Goal: Task Accomplishment & Management: Manage account settings

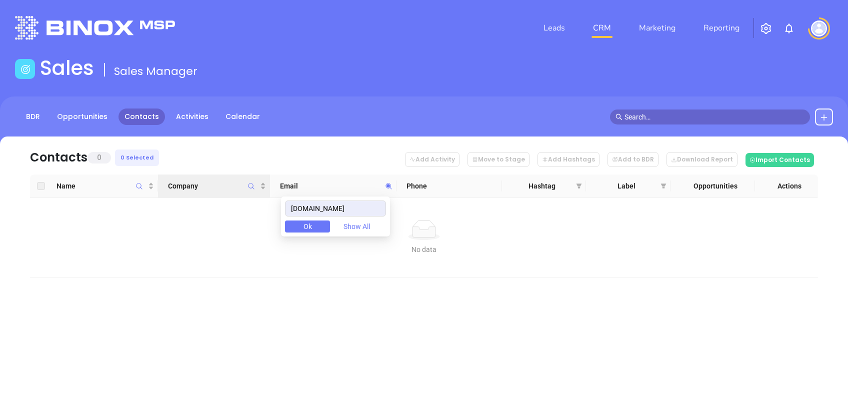
drag, startPoint x: 378, startPoint y: 213, endPoint x: 268, endPoint y: 184, distance: 113.6
click at [269, 185] on body "Leads CRM Marketing Reporting Financial Leads Leads Sales Sales Manager BDR Opp…" at bounding box center [424, 198] width 848 height 396
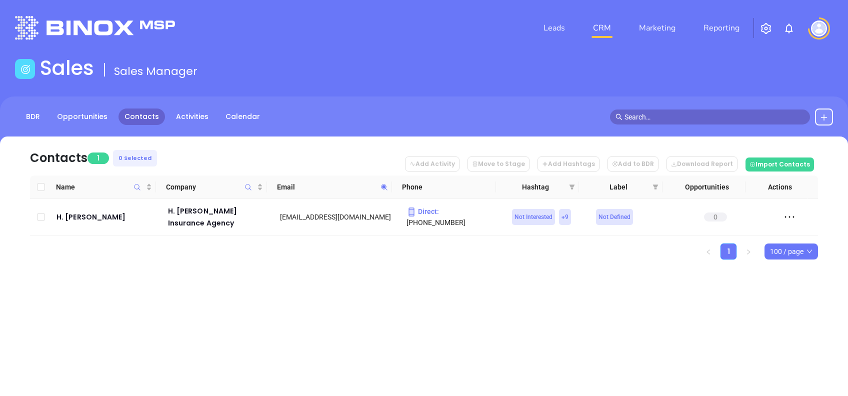
click at [383, 192] on span at bounding box center [385, 187] width 12 height 15
paste input "empireinsurance.us"
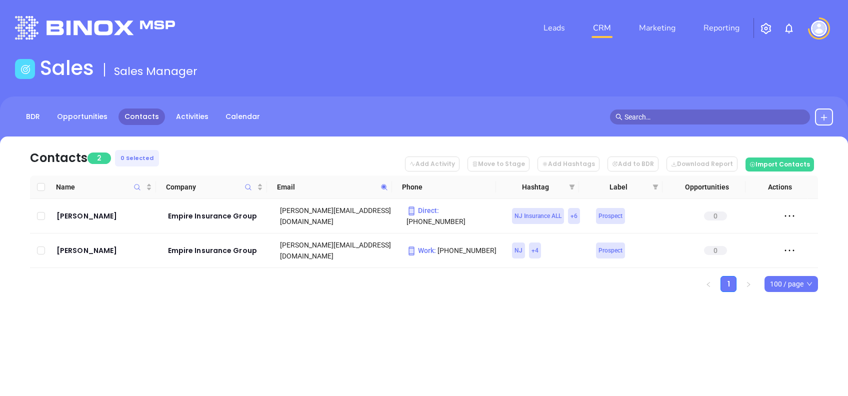
click at [251, 279] on ul "1 100 / page" at bounding box center [424, 284] width 788 height 16
click at [391, 182] on tr "Name Company Email Phone Hashtag Label Opportunities Actions" at bounding box center [424, 188] width 788 height 24
drag, startPoint x: 391, startPoint y: 182, endPoint x: 384, endPoint y: 183, distance: 7.5
click at [384, 183] on span at bounding box center [385, 187] width 12 height 15
paste input "upixinsurance.com"
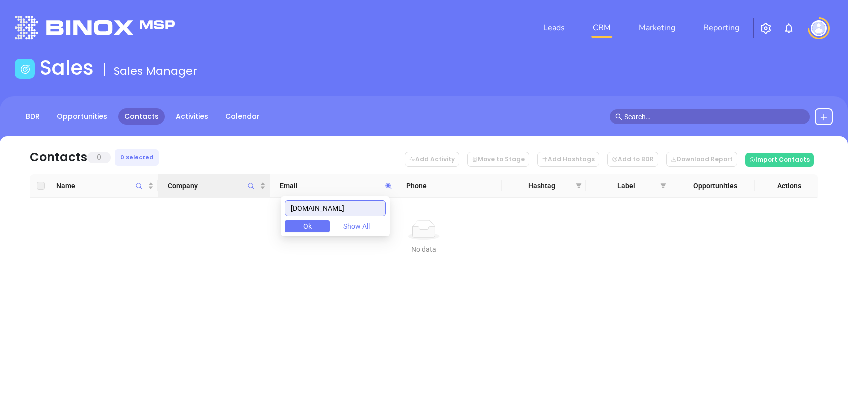
drag, startPoint x: 349, startPoint y: 205, endPoint x: 248, endPoint y: 197, distance: 100.8
click at [252, 197] on body "Leads CRM Marketing Reporting Financial Leads Leads Sales Sales Manager BDR Opp…" at bounding box center [424, 198] width 848 height 396
paste input "ns-"
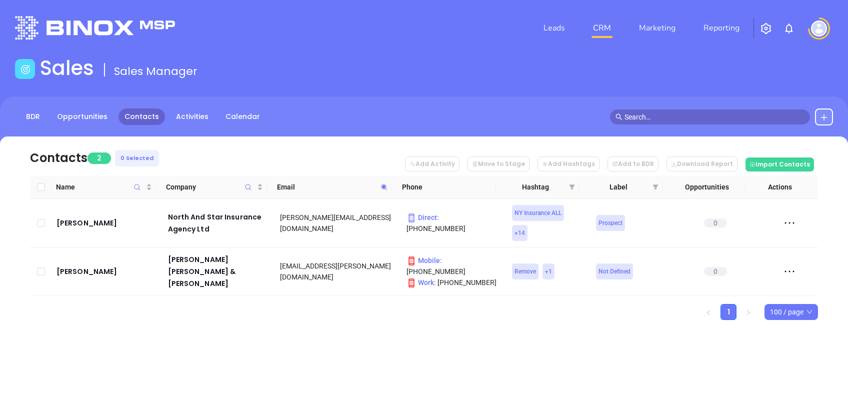
click at [385, 189] on icon at bounding box center [385, 188] width 8 height 8
paste input "mandc"
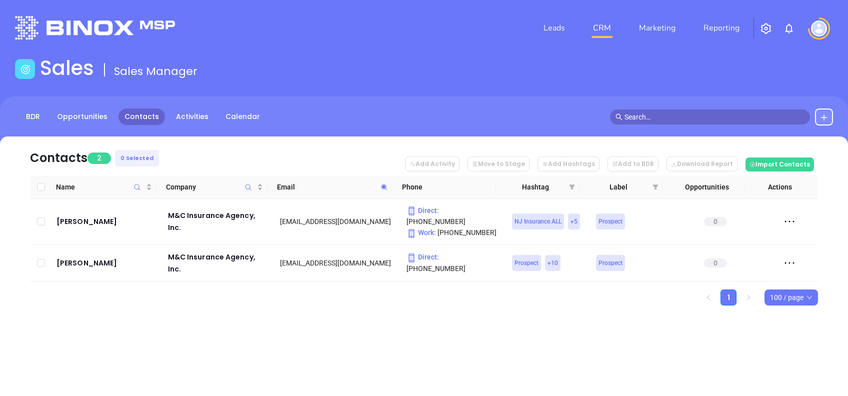
click at [381, 190] on icon at bounding box center [385, 188] width 8 height 8
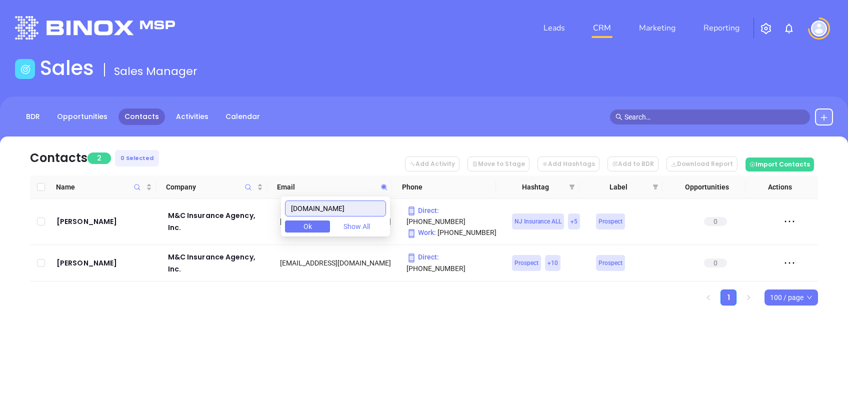
paste input "connellinsurancenj"
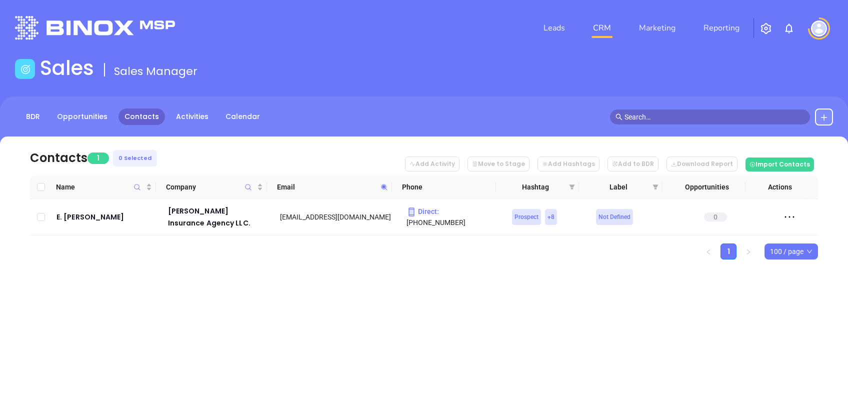
click at [381, 184] on icon at bounding box center [385, 188] width 8 height 8
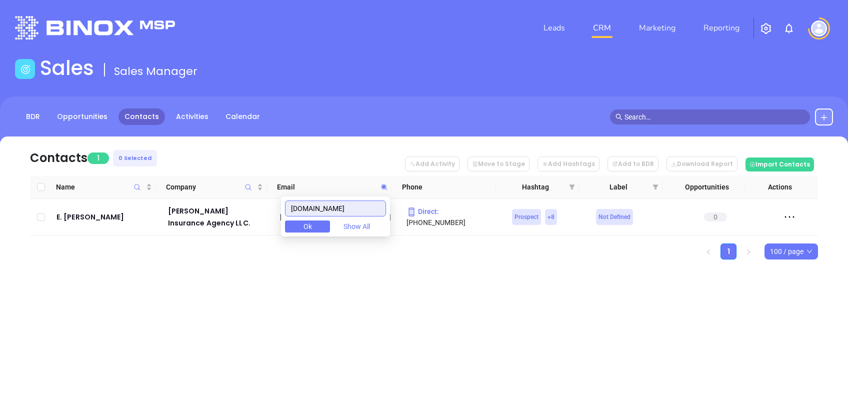
click at [375, 207] on input "connellinsurancenj.com" at bounding box center [335, 209] width 101 height 16
click at [375, 206] on input "connellinsurancenj.com" at bounding box center [335, 209] width 101 height 16
click at [375, 207] on input "connellinsurancenj.com" at bounding box center [335, 209] width 101 height 16
paste input "rstrong"
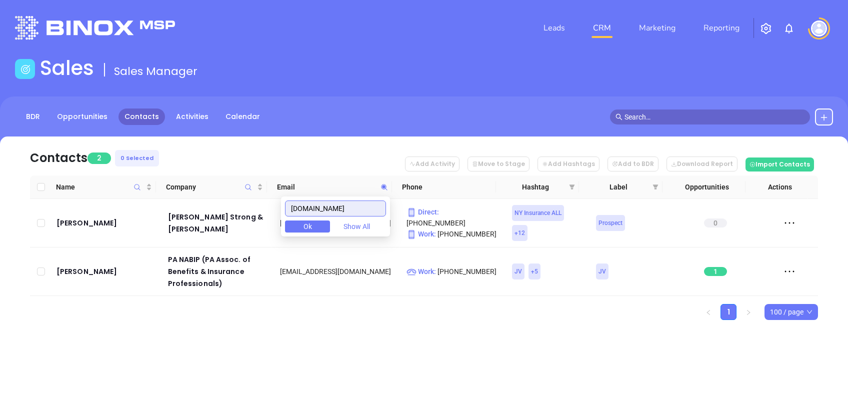
type input "connerstrong.com"
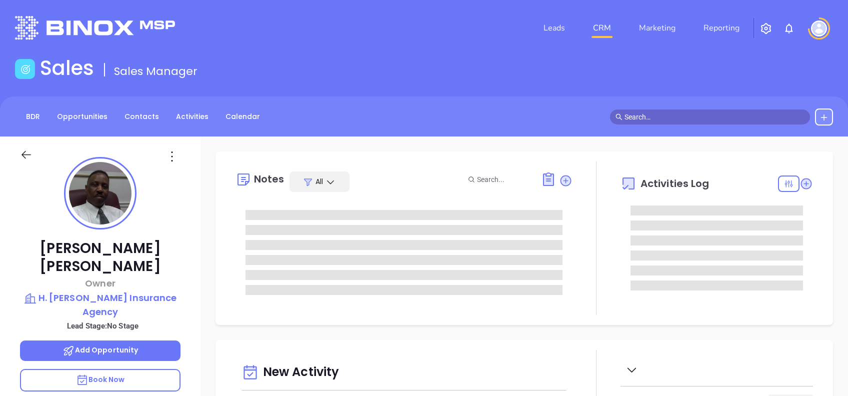
type input "[DATE]"
type input "[PERSON_NAME]"
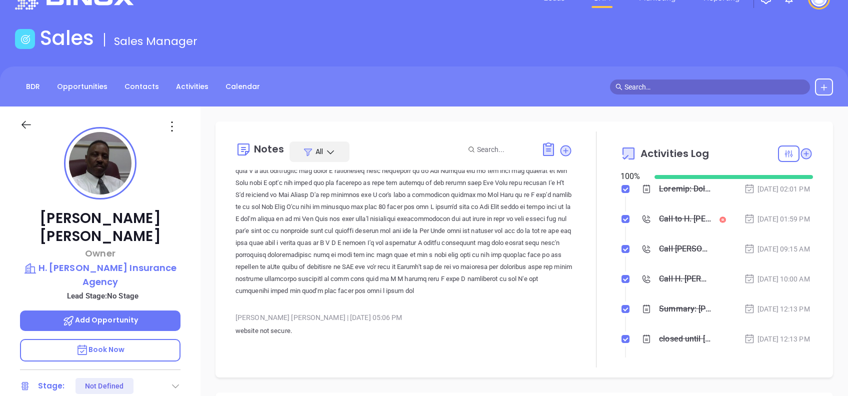
scroll to position [0, 0]
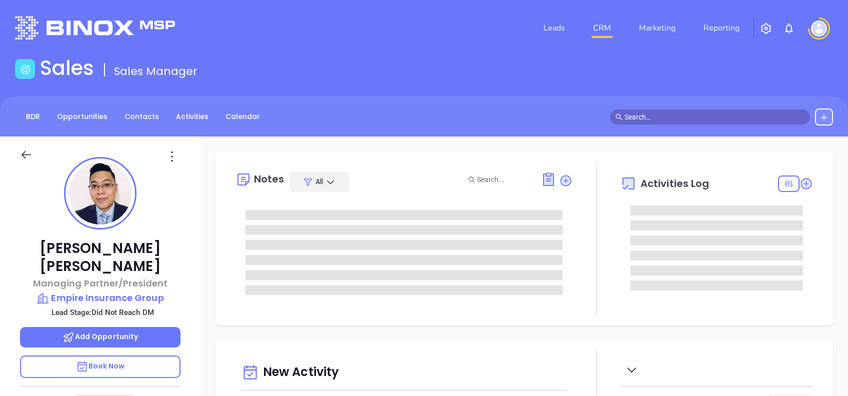
scroll to position [291, 0]
type input "[PERSON_NAME]"
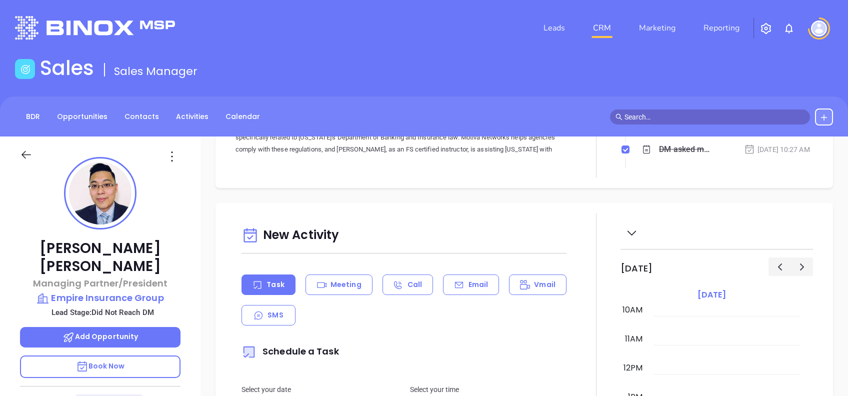
scroll to position [467, 0]
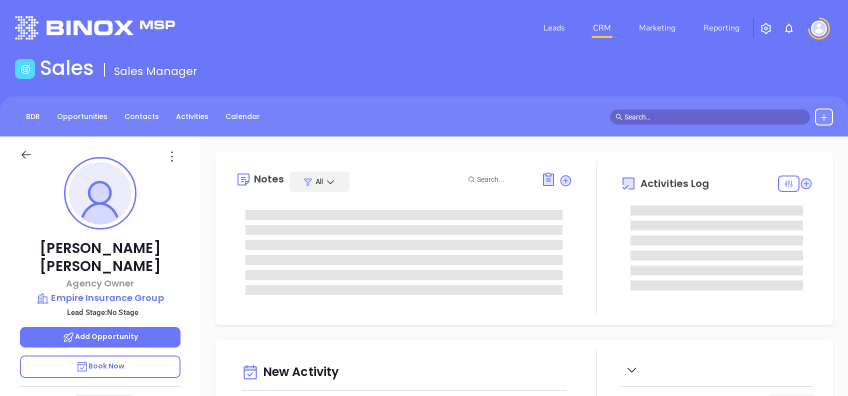
type input "[PERSON_NAME]"
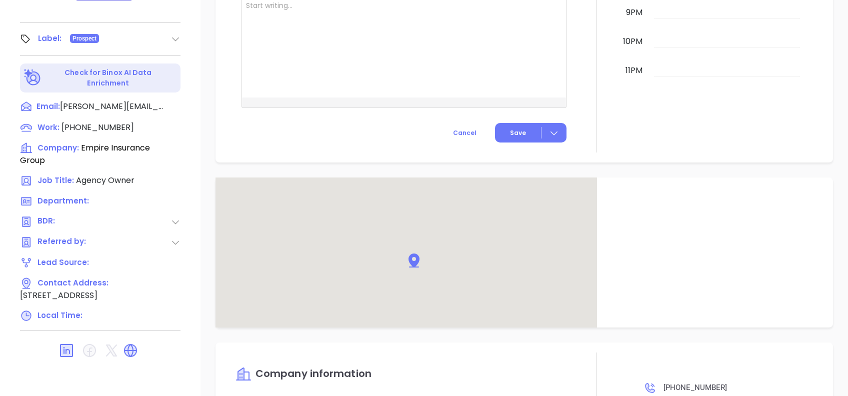
scroll to position [546, 0]
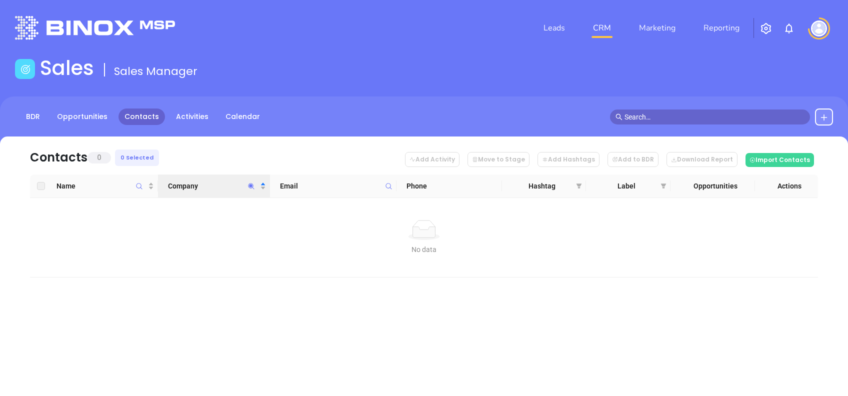
click at [252, 188] on icon "Company" at bounding box center [252, 187] width 8 height 8
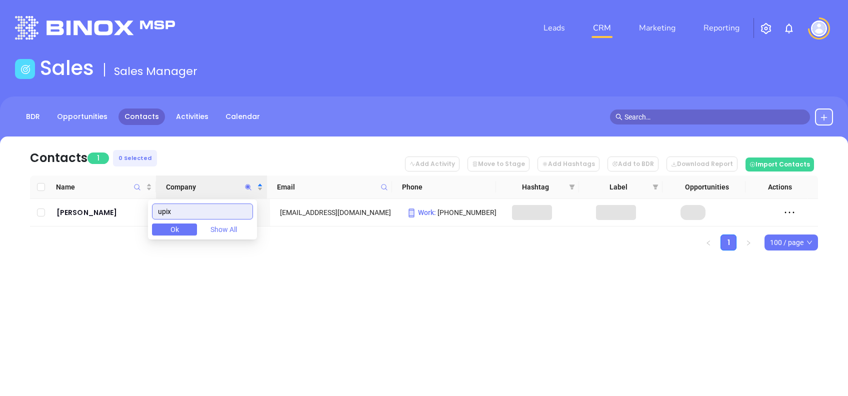
type input "upix"
click at [292, 327] on div "Leads CRM Marketing Reporting Financial Leads Leads Sales Sales Manager BDR Opp…" at bounding box center [424, 198] width 848 height 396
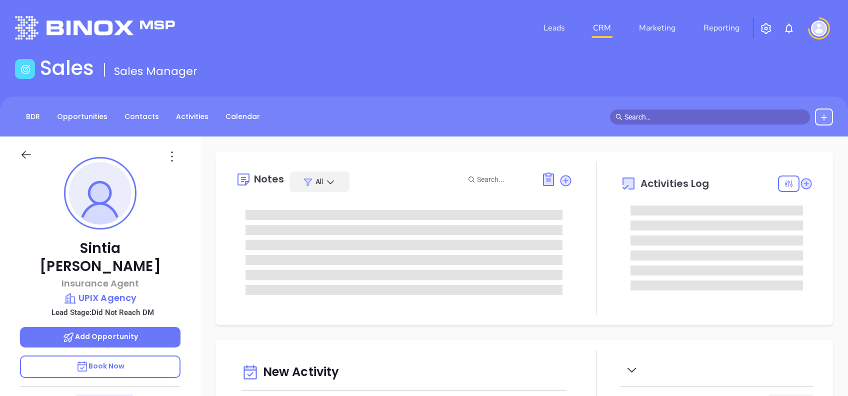
type input "10/01/2025"
type input "Alejandra Lara"
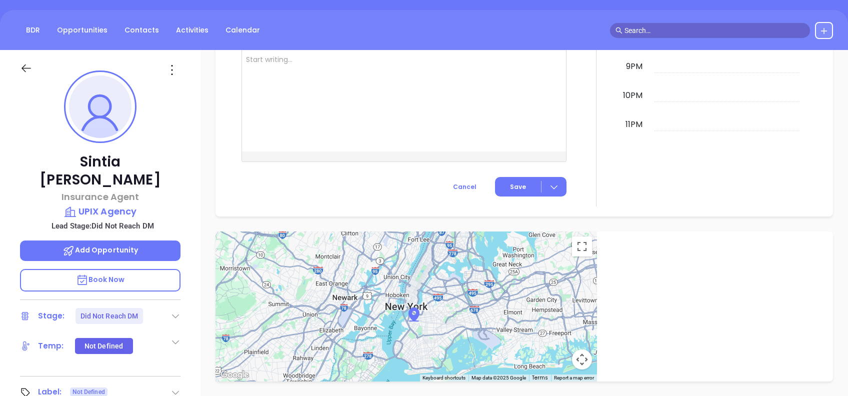
scroll to position [107, 0]
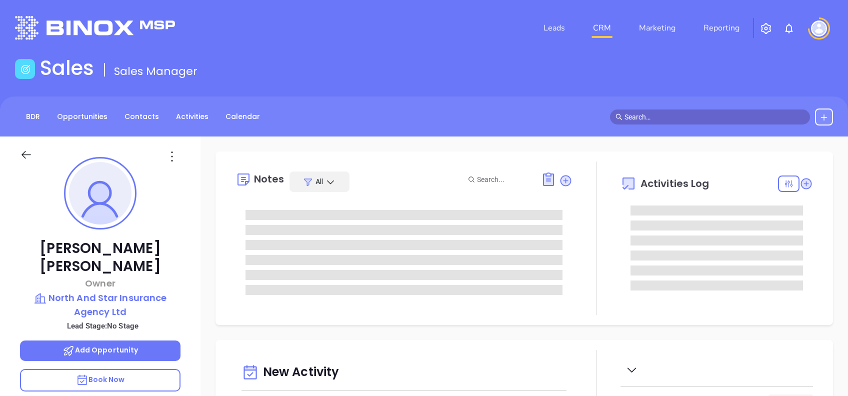
type input "[DATE]"
type input "[PERSON_NAME]"
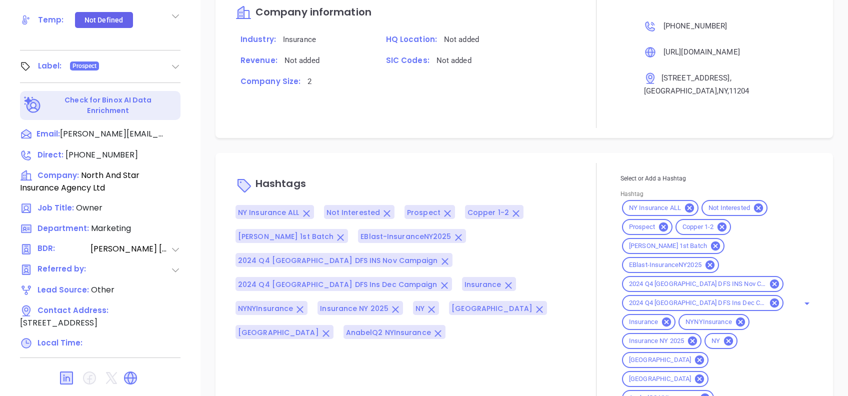
scroll to position [440, 0]
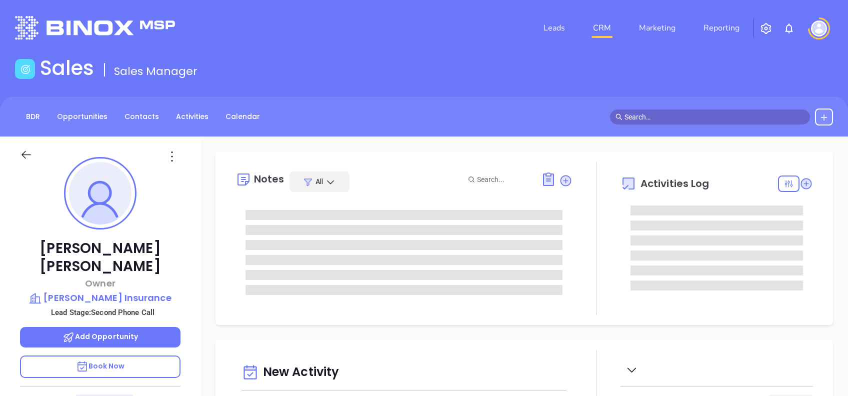
type input "[DATE]"
type input "[PERSON_NAME]"
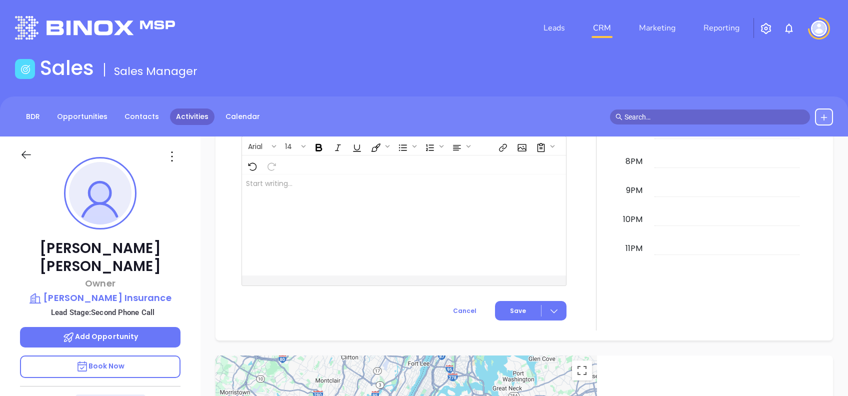
scroll to position [0, 0]
click at [172, 152] on icon at bounding box center [172, 157] width 2 height 10
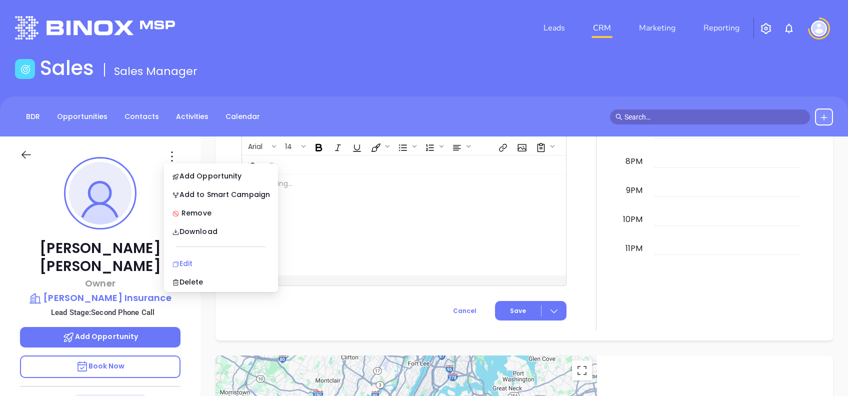
click at [186, 261] on div "Edit" at bounding box center [221, 263] width 98 height 11
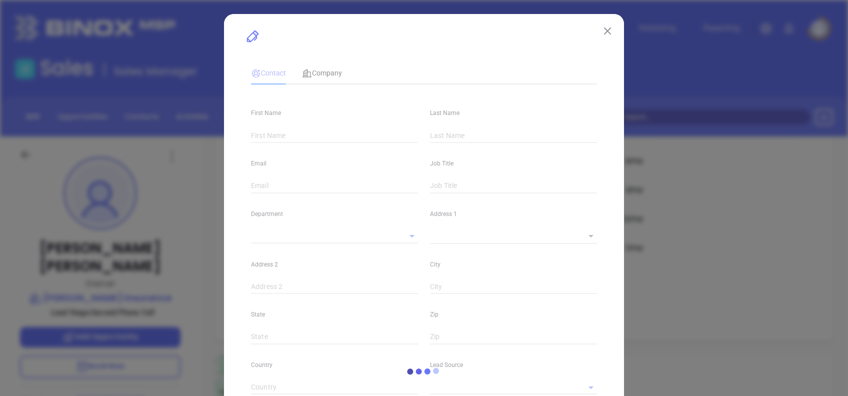
type input "Greg"
type input "Hoffman"
type input "ghoffman@hoffmaninsurance.com"
type input "Owner"
type input "1"
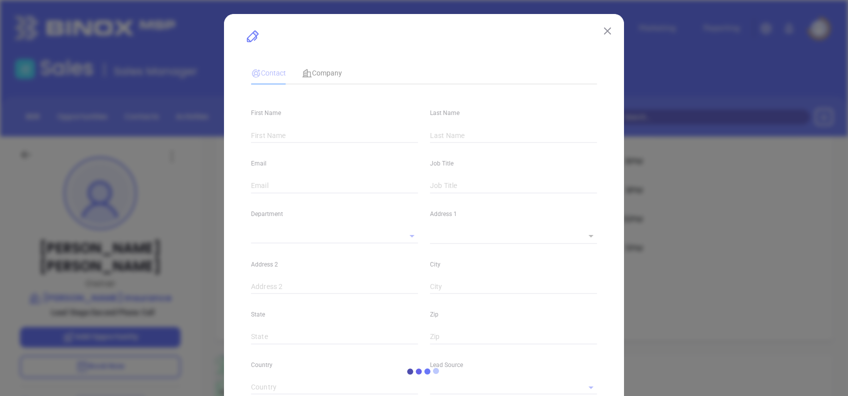
type input "www.linkedin.com/in/greg-hoffman-62a3a66"
type input "Marketing"
type input "Other"
type input "[PERSON_NAME]"
type input "Second Phone Call"
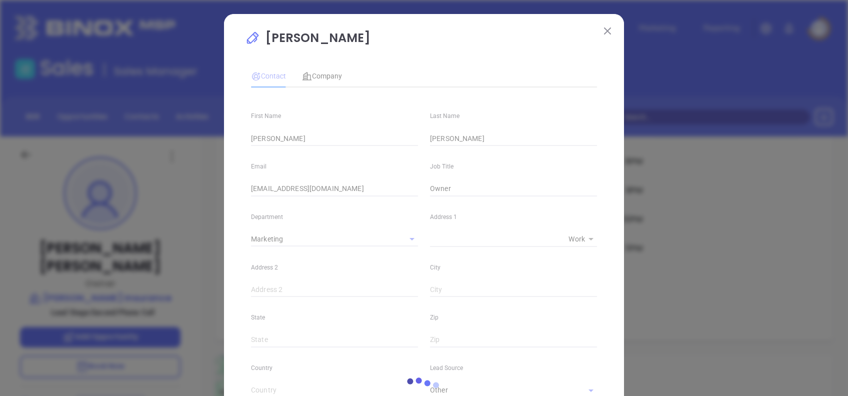
type input "(781) 235-6665"
type input "1"
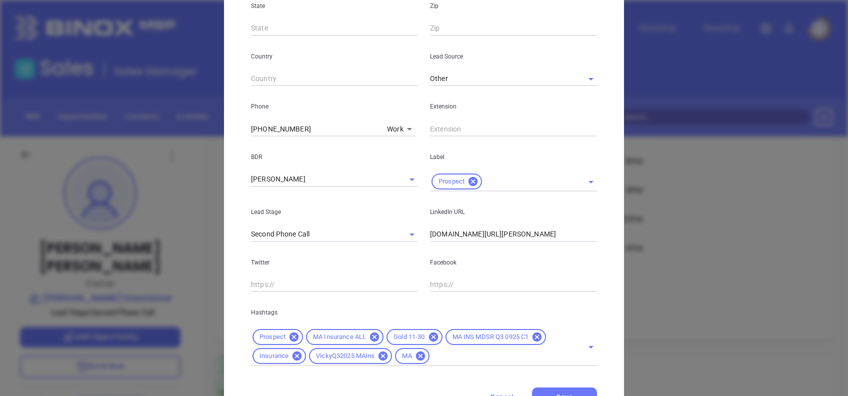
scroll to position [291, 0]
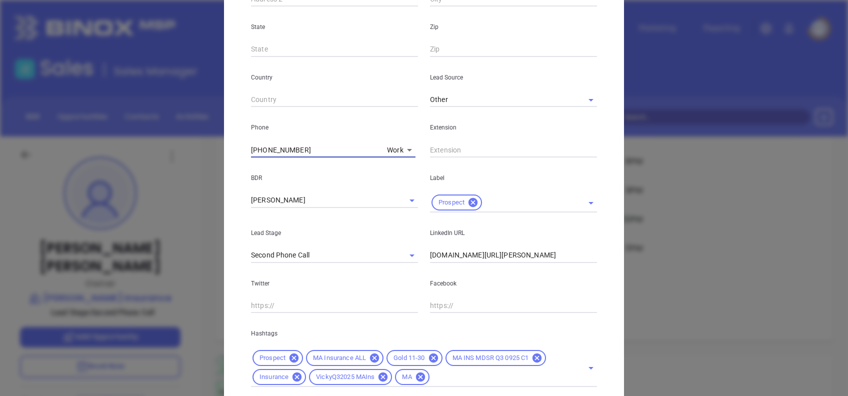
drag, startPoint x: 308, startPoint y: 156, endPoint x: 182, endPoint y: 156, distance: 126.5
click at [182, 156] on div "Greg Hoffman Contact Company First Name Greg Last Name Hoffman Email ghoffman@h…" at bounding box center [424, 198] width 848 height 396
paste input "0087"
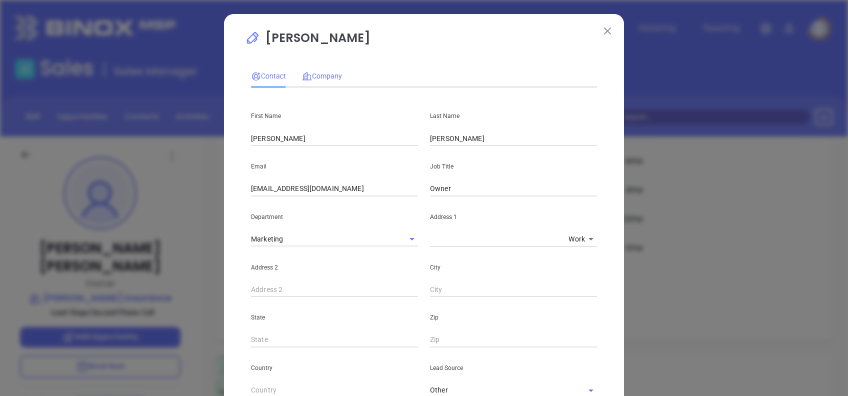
type input "(781) 235-0087"
click at [309, 75] on span "Company" at bounding box center [322, 76] width 40 height 8
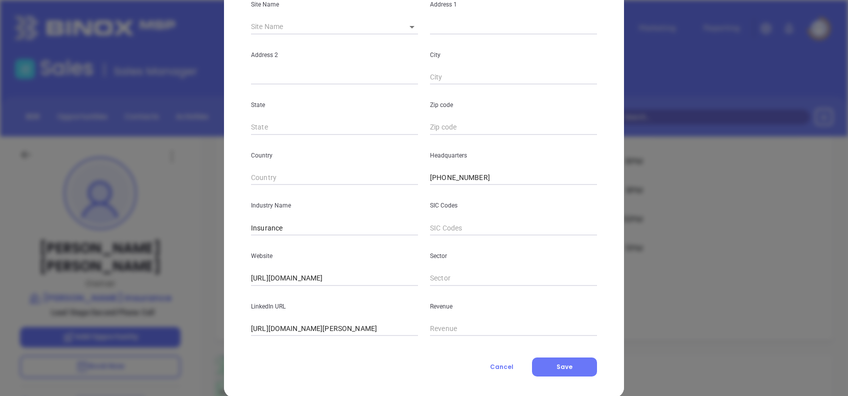
scroll to position [178, 0]
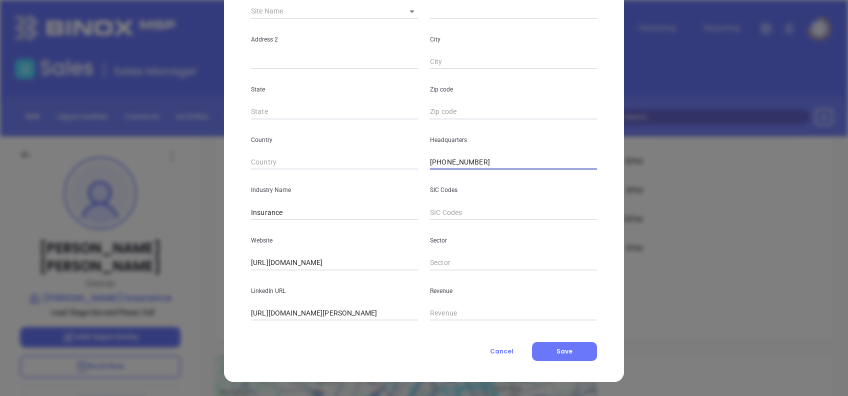
drag, startPoint x: 484, startPoint y: 160, endPoint x: 377, endPoint y: 162, distance: 107.5
click at [377, 162] on div "Country Headquarters (781) 235-6665" at bounding box center [424, 145] width 358 height 51
paste input "0087"
type input "(781) 235-0087"
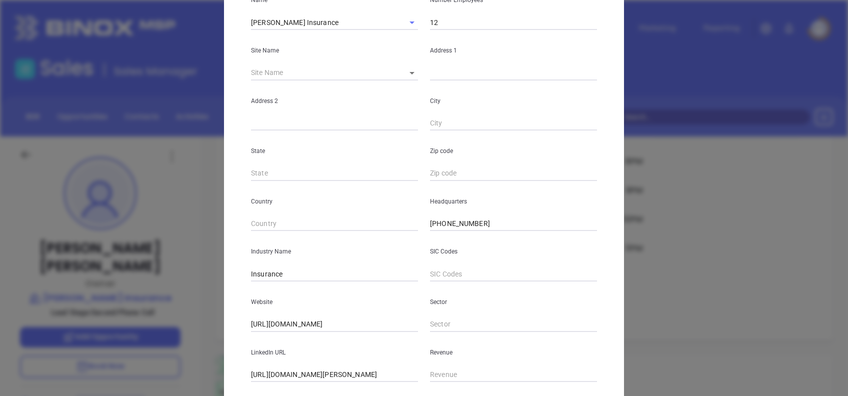
scroll to position [0, 0]
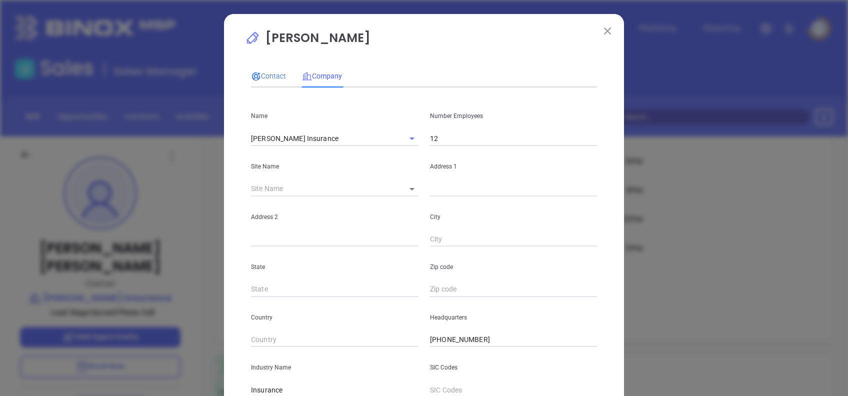
click at [269, 72] on span "Contact" at bounding box center [268, 76] width 35 height 8
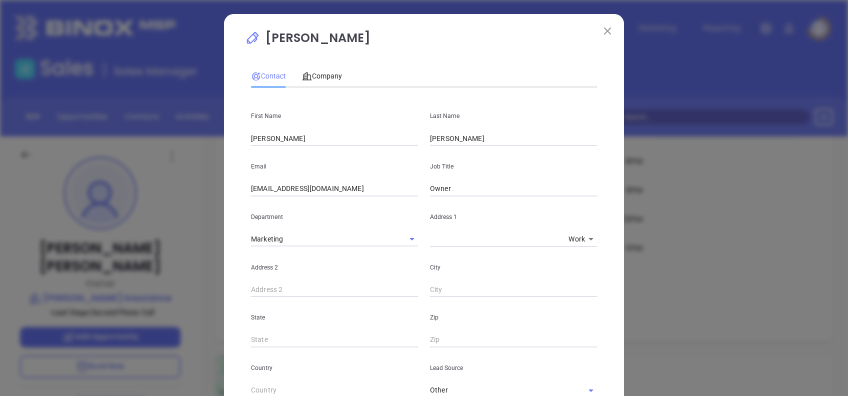
scroll to position [357, 0]
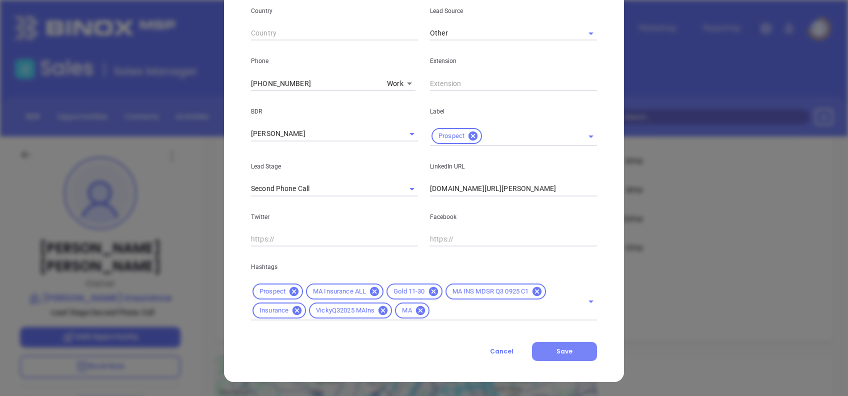
click at [573, 350] on button "Save" at bounding box center [564, 351] width 65 height 19
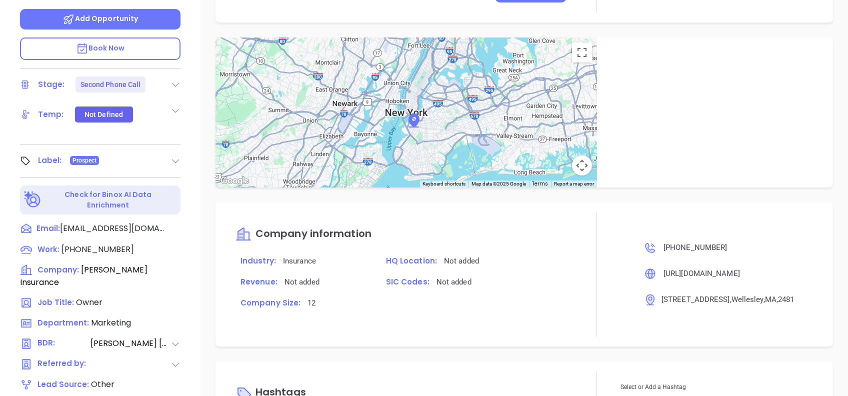
scroll to position [440, 0]
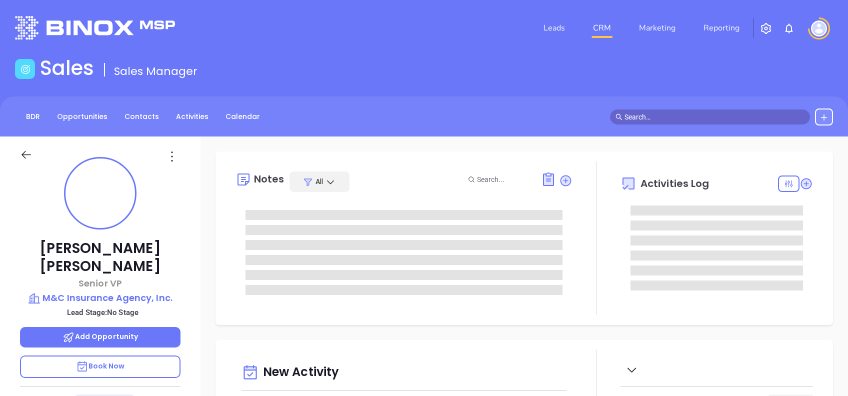
type input "[DATE]"
type input "[PERSON_NAME]"
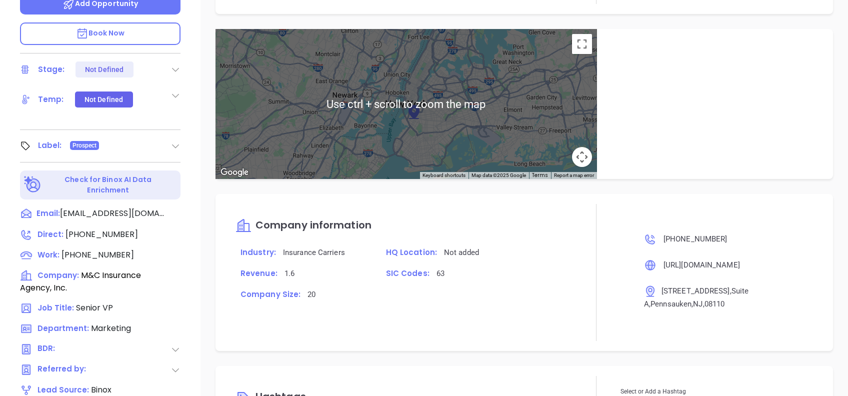
scroll to position [440, 0]
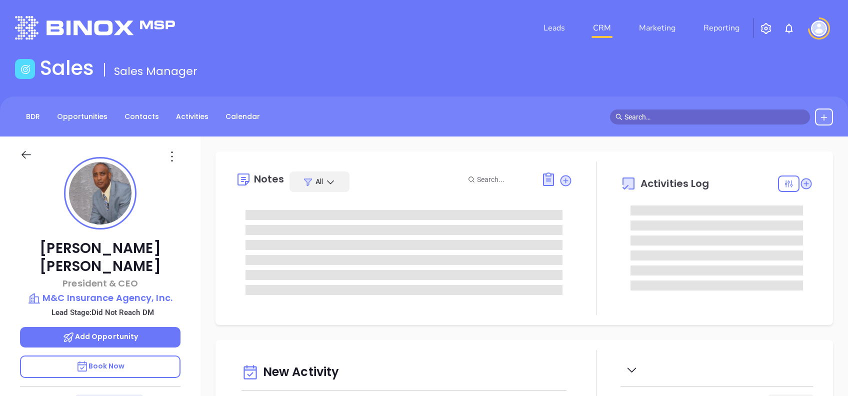
type input "[PERSON_NAME]"
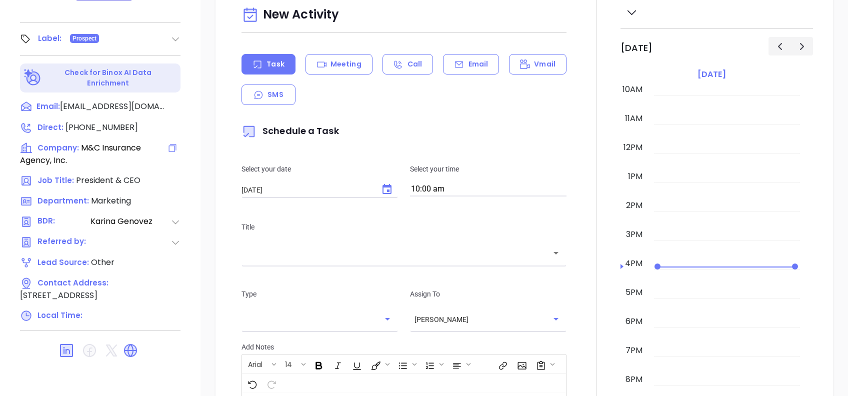
scroll to position [107, 0]
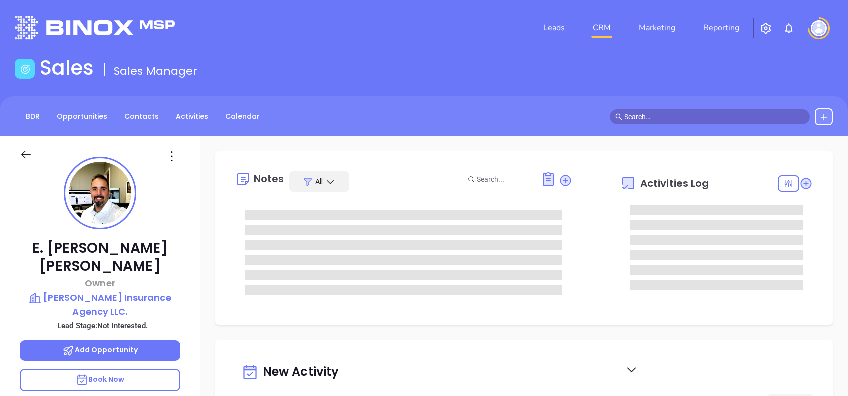
type input "[DATE]"
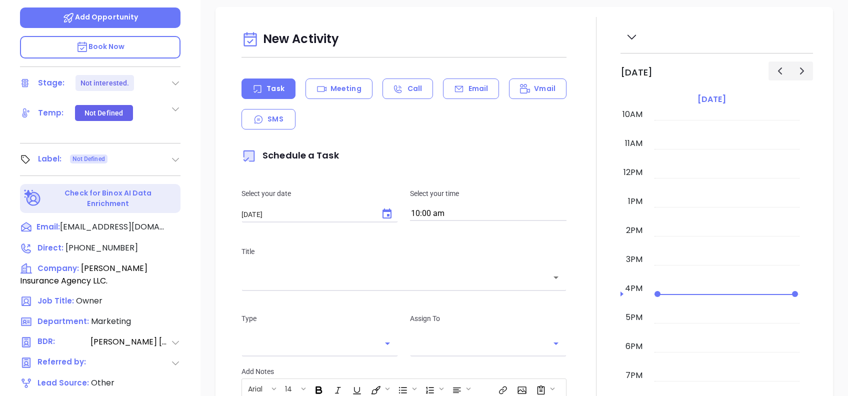
type input "[PERSON_NAME]"
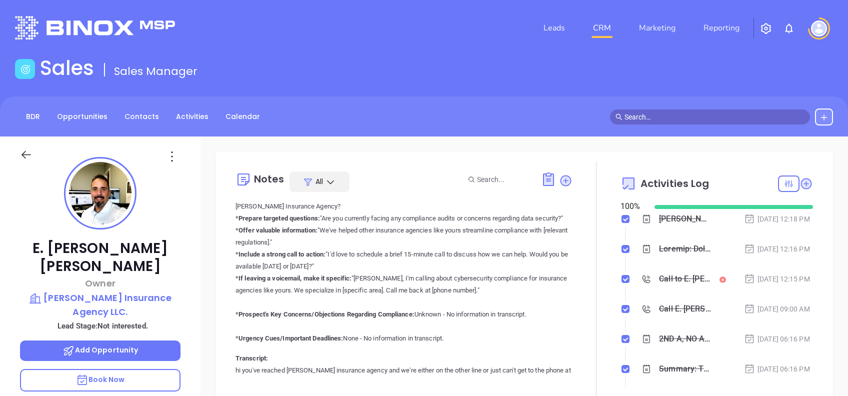
scroll to position [2544, 0]
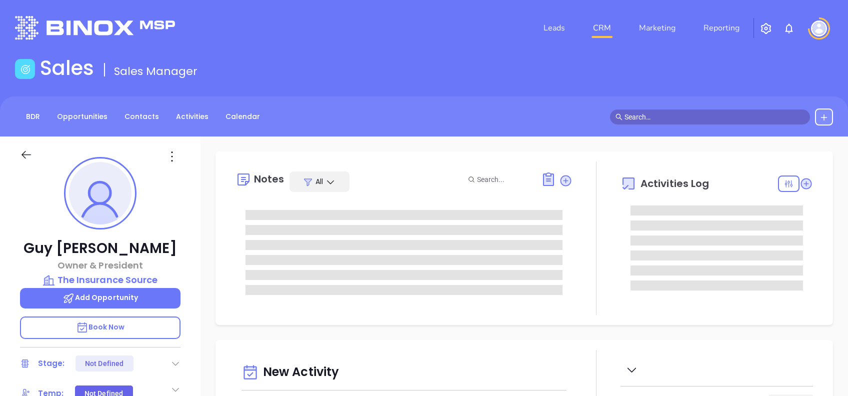
type input "[DATE]"
type input "[PERSON_NAME]"
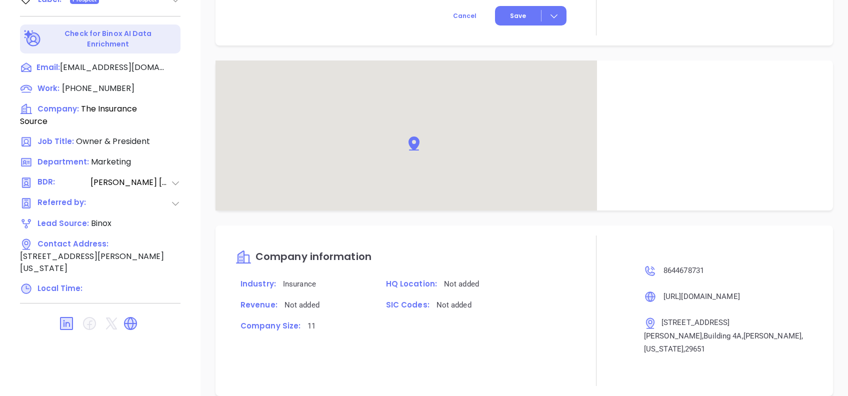
scroll to position [859, 0]
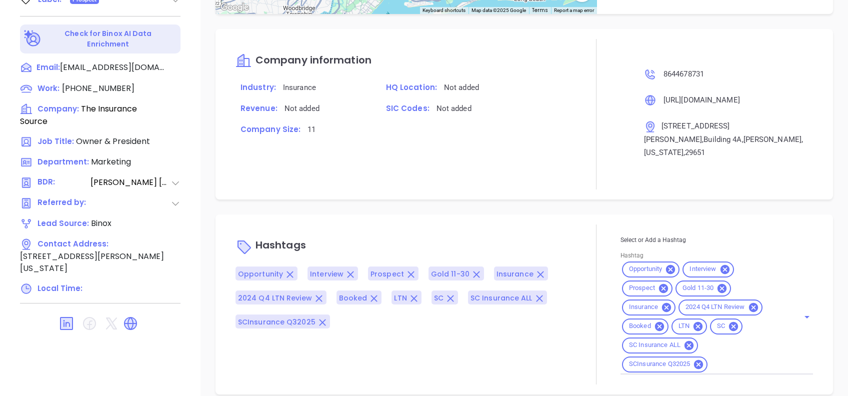
click at [666, 265] on icon at bounding box center [670, 269] width 9 height 9
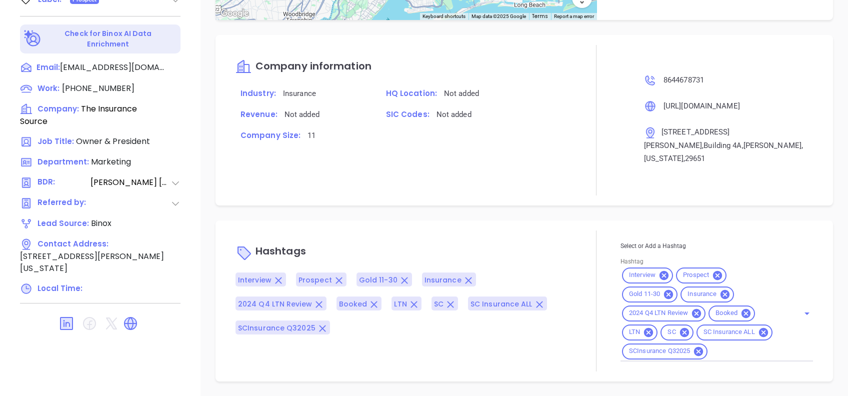
scroll to position [840, 0]
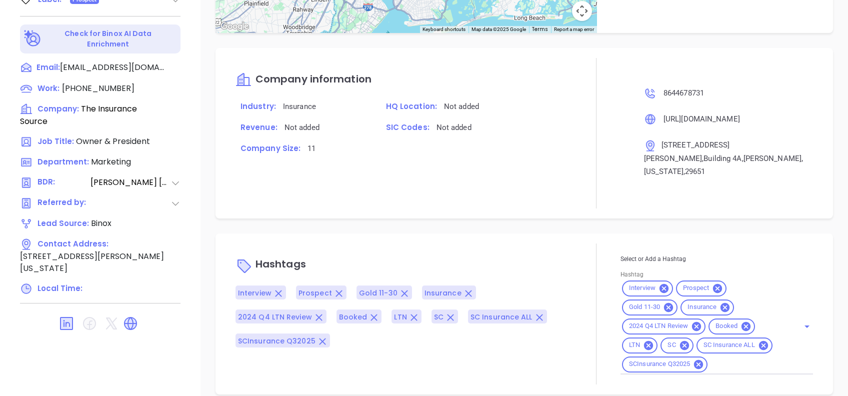
click at [525, 244] on div "Hashtags Interview Prospect Gold 11-30 Insurance 2024 Q4 LTN Review Booked LTN …" at bounding box center [404, 314] width 337 height 141
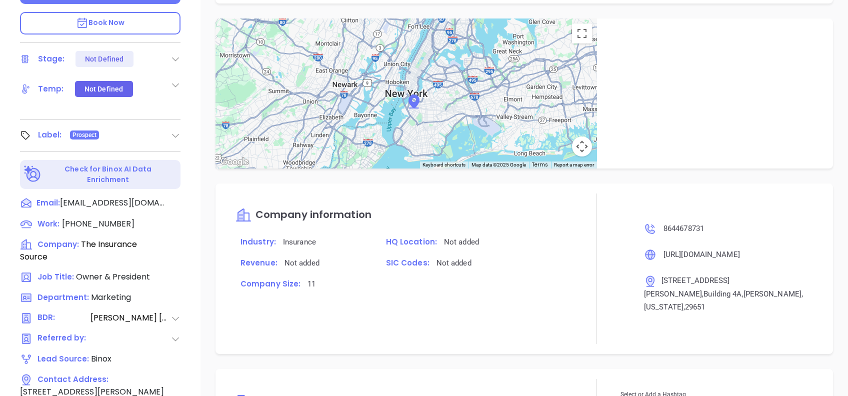
scroll to position [107, 0]
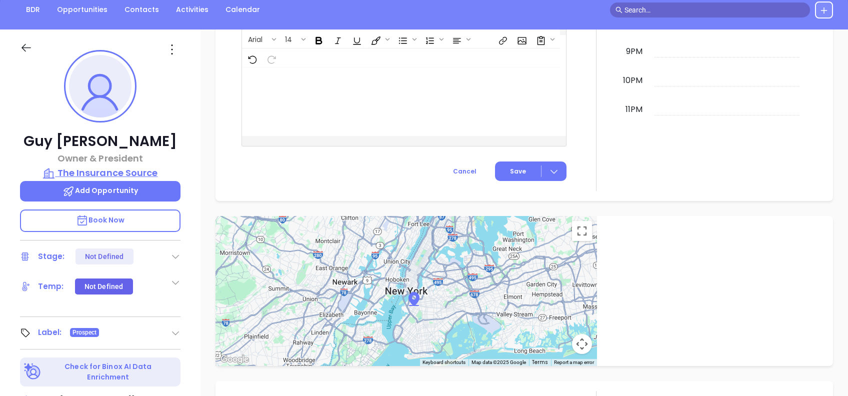
click at [143, 168] on p "The Insurance Source" at bounding box center [100, 173] width 161 height 14
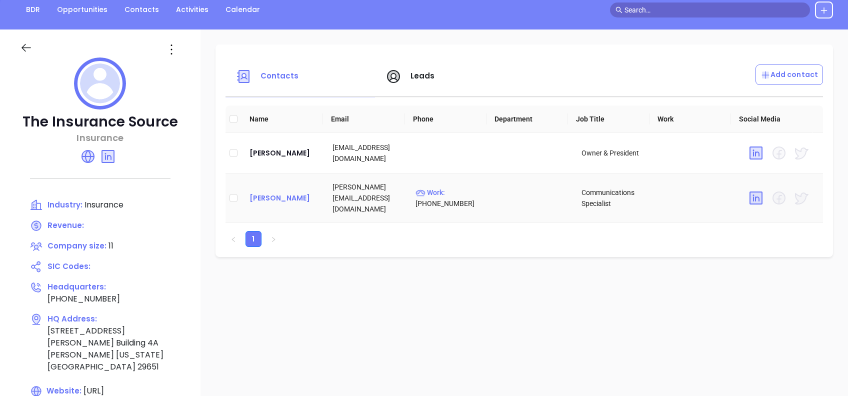
click at [282, 192] on div "Erik Inafuku" at bounding box center [283, 198] width 67 height 12
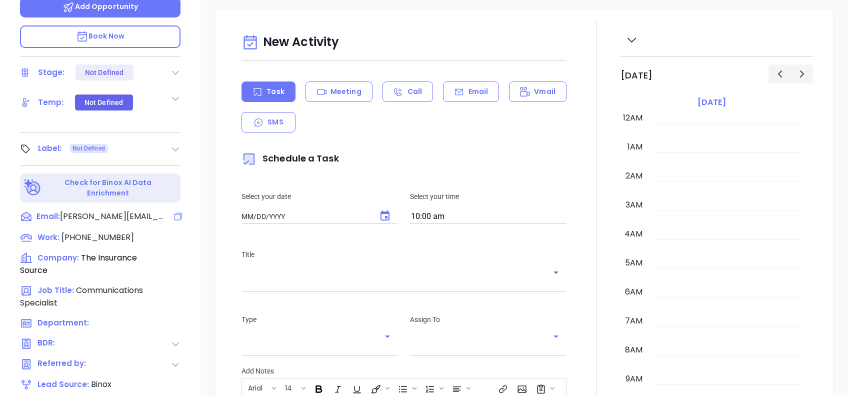
type input "[DATE]"
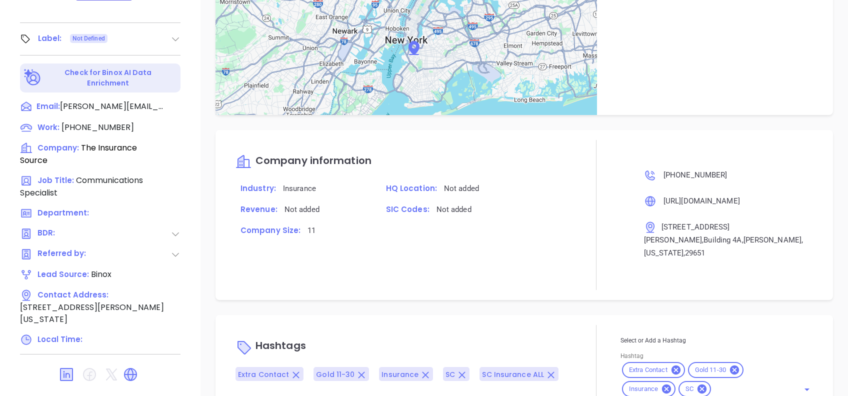
scroll to position [566, 0]
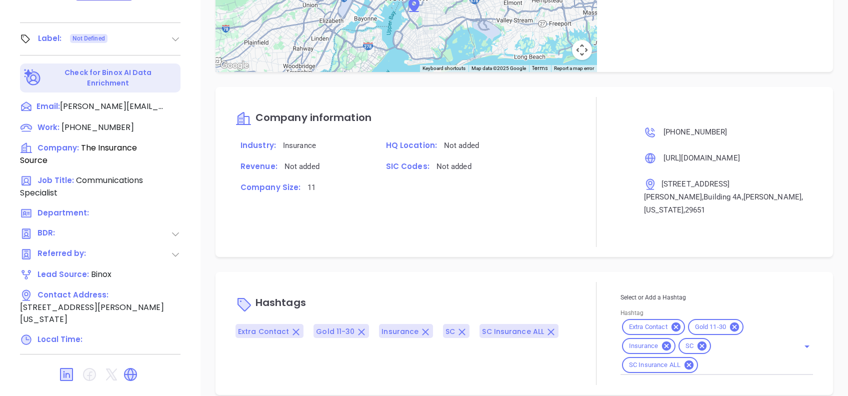
type input "[PERSON_NAME]"
click at [737, 359] on input "Hashtag" at bounding box center [743, 365] width 86 height 13
type input "LTN"
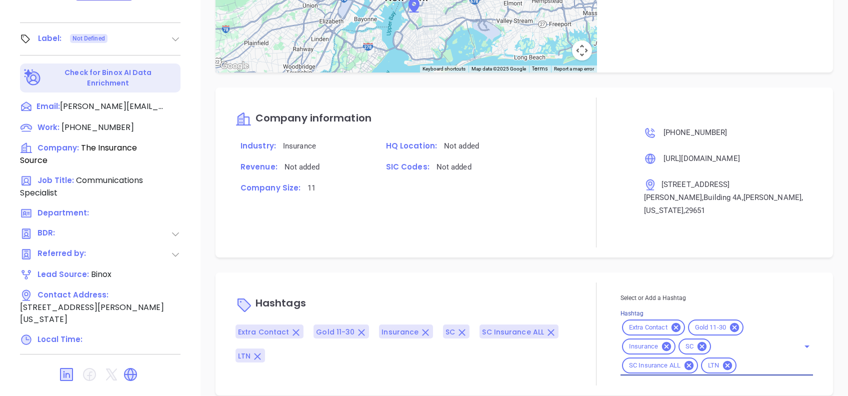
click at [578, 254] on div "Notes All Alejandra Lara | Aug 20, 2025 02:23 PM Requested by Wendy Activities …" at bounding box center [525, 46] width 648 height 700
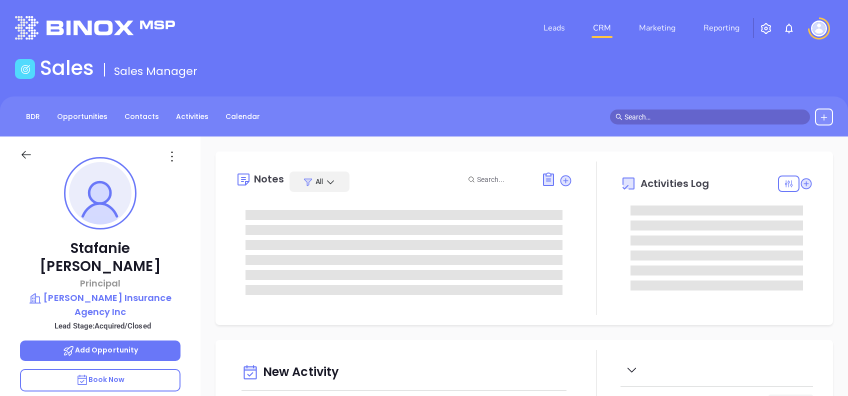
type input "[DATE]"
type input "[PERSON_NAME]"
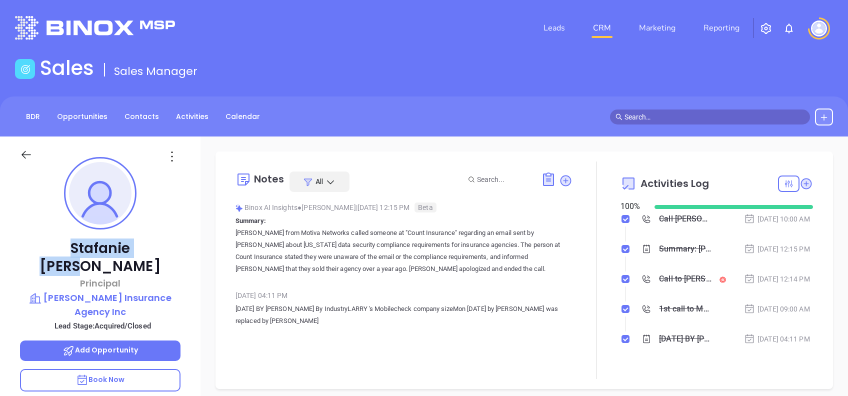
drag, startPoint x: 160, startPoint y: 246, endPoint x: 45, endPoint y: 248, distance: 115.5
click at [45, 248] on p "[PERSON_NAME]" at bounding box center [100, 258] width 161 height 36
copy p "[PERSON_NAME]"
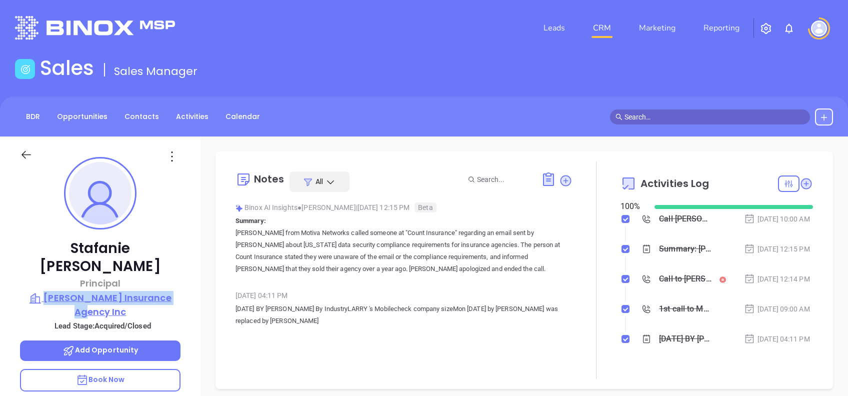
drag, startPoint x: 190, startPoint y: 280, endPoint x: 43, endPoint y: 279, distance: 147.5
click at [43, 279] on div "[PERSON_NAME] Principal [PERSON_NAME] Insurance Agency Inc Lead Stage: Acquired…" at bounding box center [100, 384] width 201 height 495
copy p "[PERSON_NAME] Insurance Agency Inc"
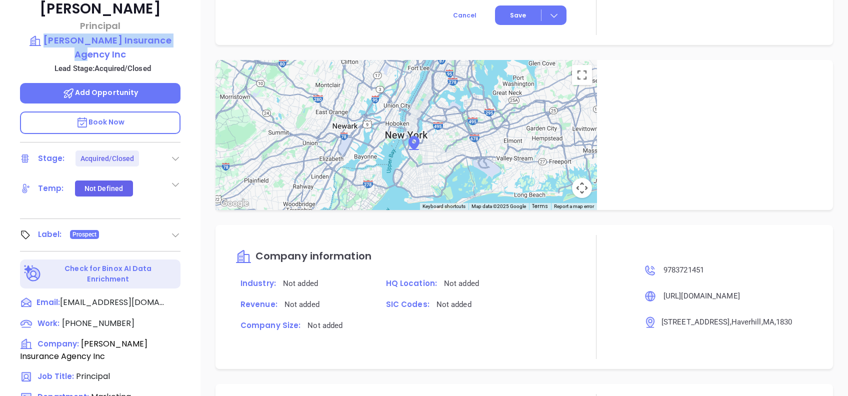
scroll to position [440, 0]
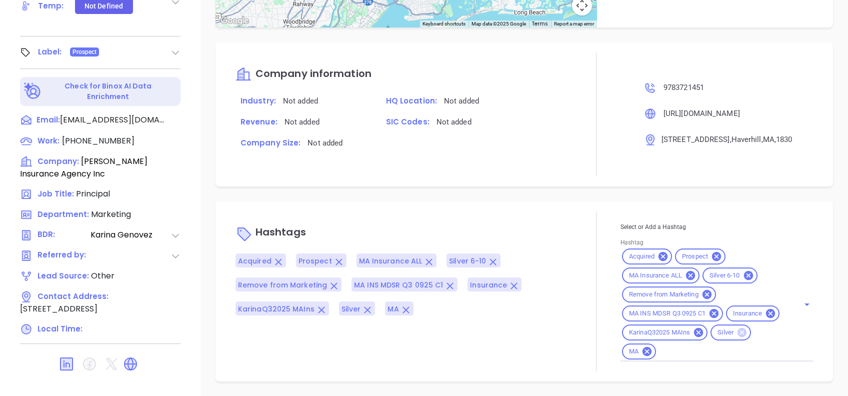
click at [738, 337] on icon at bounding box center [742, 332] width 9 height 9
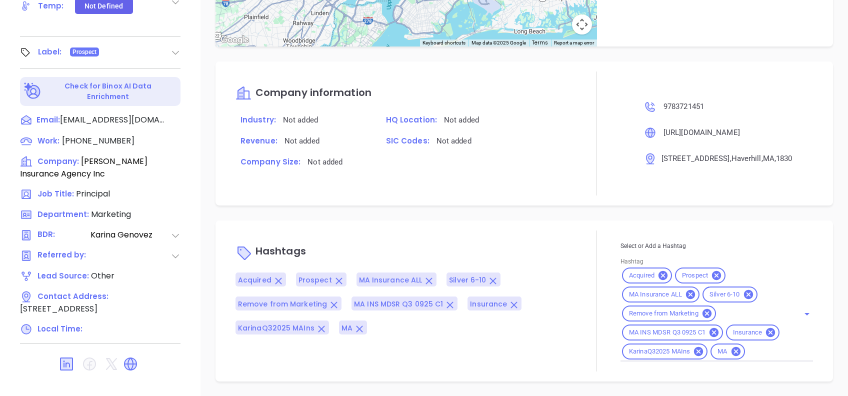
click at [493, 221] on div "Hashtags Acquired Prospect MA Insurance ALL Silver 6-10 Remove from Marketing M…" at bounding box center [525, 301] width 618 height 161
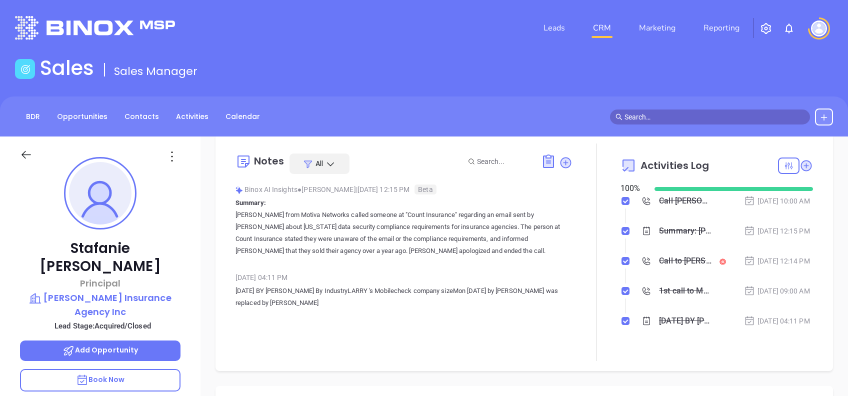
scroll to position [0, 0]
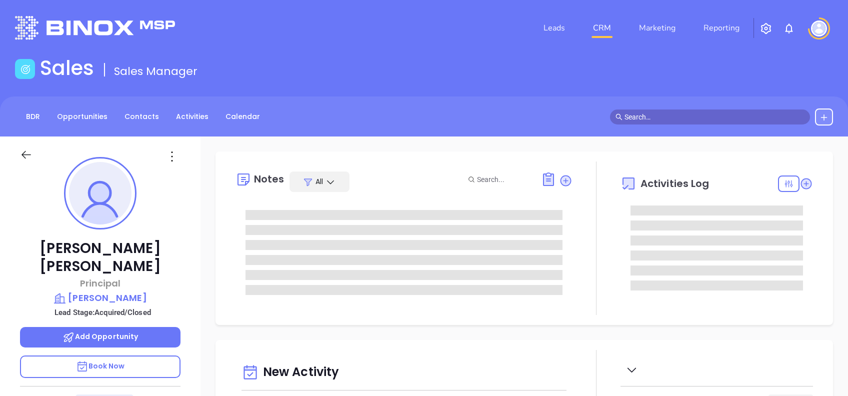
type input "[DATE]"
drag, startPoint x: 167, startPoint y: 248, endPoint x: 46, endPoint y: 247, distance: 121.0
click at [46, 247] on p "[PERSON_NAME]" at bounding box center [100, 258] width 161 height 36
copy p "[PERSON_NAME]"
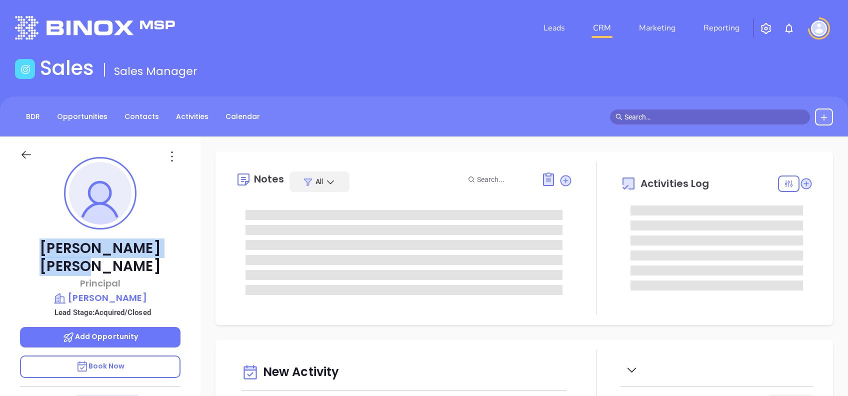
type input "[PERSON_NAME]"
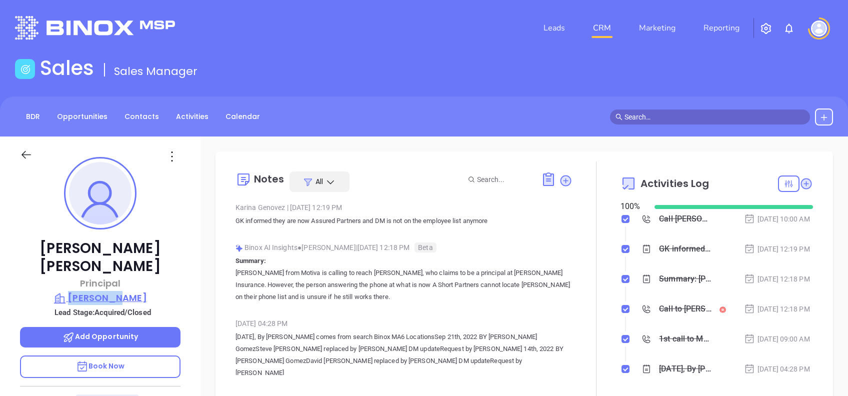
drag, startPoint x: 196, startPoint y: 275, endPoint x: 83, endPoint y: 282, distance: 113.3
click at [83, 282] on div "Robert Ramsey Principal WT Phelan Lead Stage: Acquired/Closed Add Opportunity B…" at bounding box center [100, 384] width 201 height 495
copy p "WT Phelan"
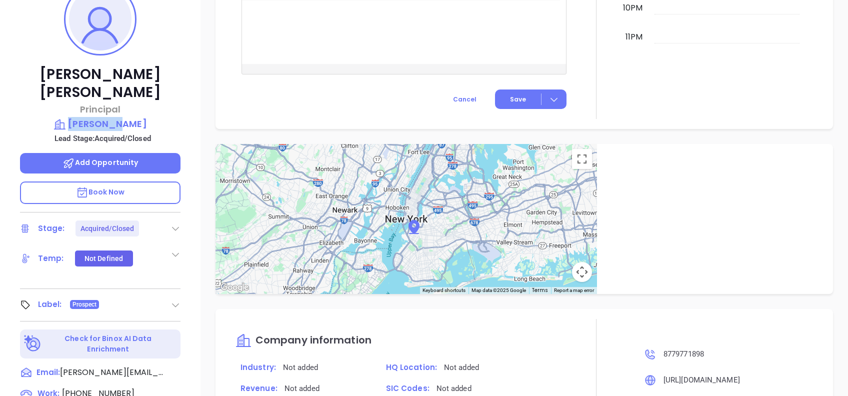
scroll to position [174, 0]
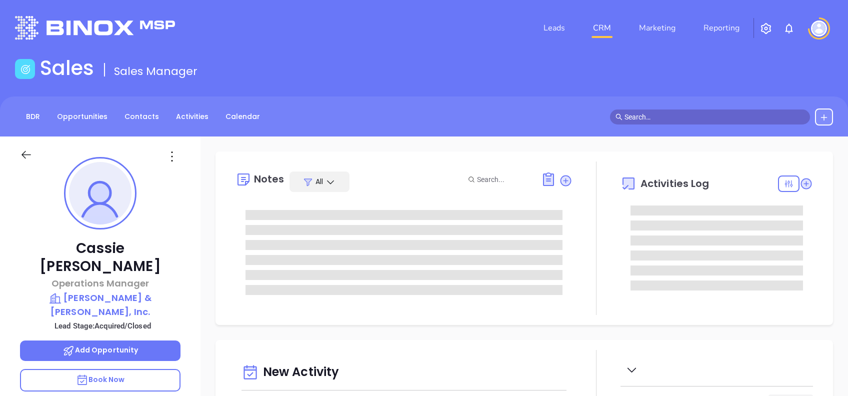
type input "[DATE]"
type input "[PERSON_NAME]"
drag, startPoint x: 172, startPoint y: 239, endPoint x: 39, endPoint y: 244, distance: 133.1
click at [39, 244] on p "Cassie Mazzaglia" at bounding box center [100, 258] width 161 height 36
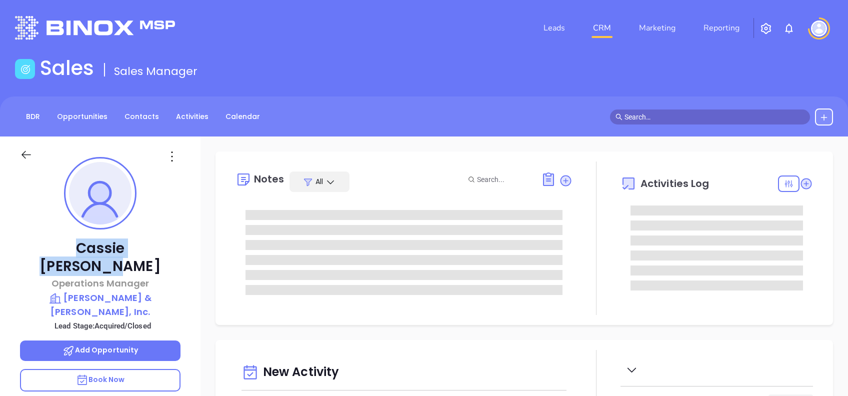
copy p "Cassie Mazzaglia"
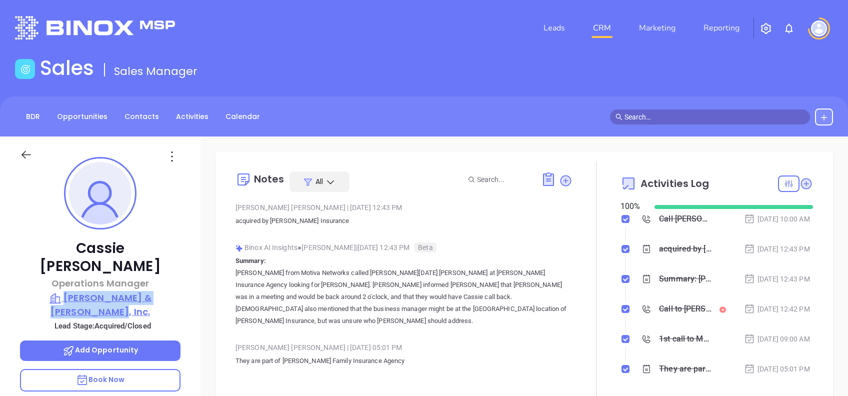
drag, startPoint x: 181, startPoint y: 282, endPoint x: 44, endPoint y: 282, distance: 136.5
click at [44, 282] on div "Cassie Mazzaglia Operations Manager Babson - Elwell & Davis, Inc. Lead Stage: A…" at bounding box center [100, 384] width 201 height 495
copy p "Babson - Elwell & Davis, Inc."
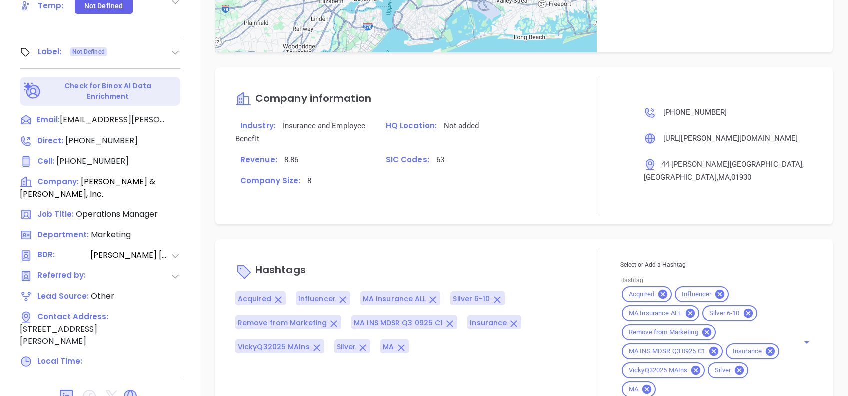
scroll to position [709, 0]
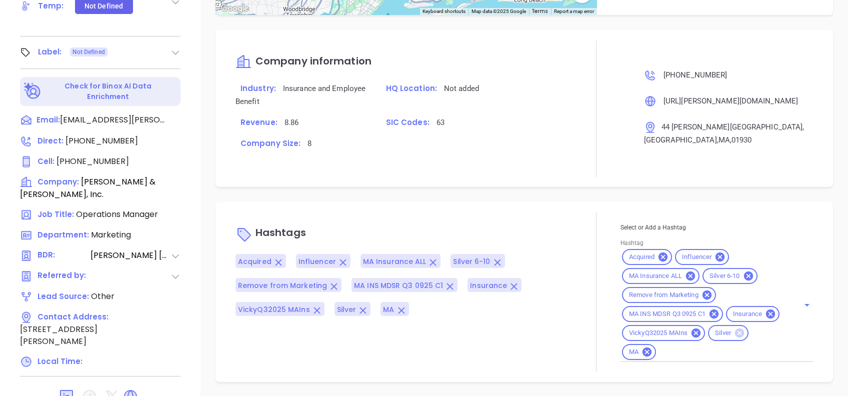
click at [735, 338] on icon at bounding box center [739, 333] width 9 height 9
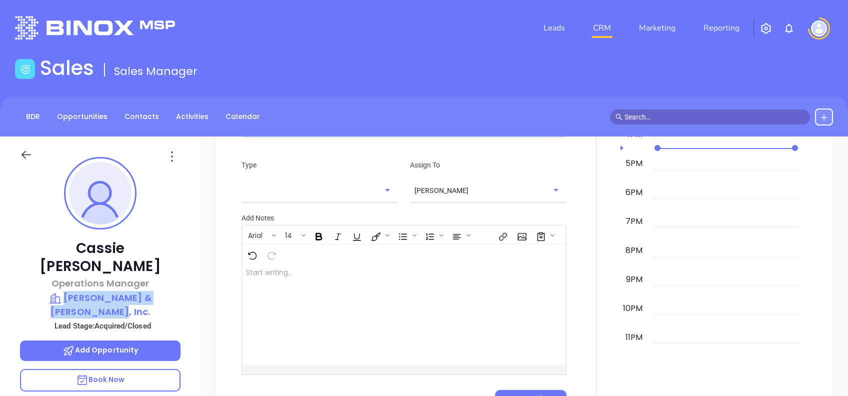
scroll to position [376, 0]
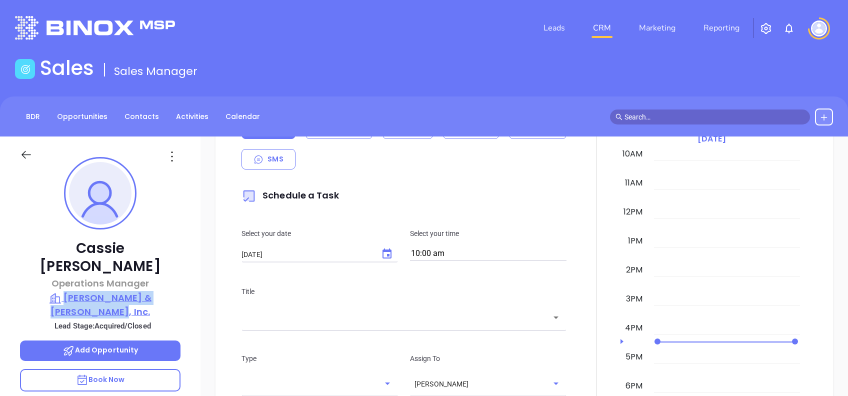
click at [103, 291] on p "Babson - Elwell & Davis, Inc." at bounding box center [100, 305] width 161 height 28
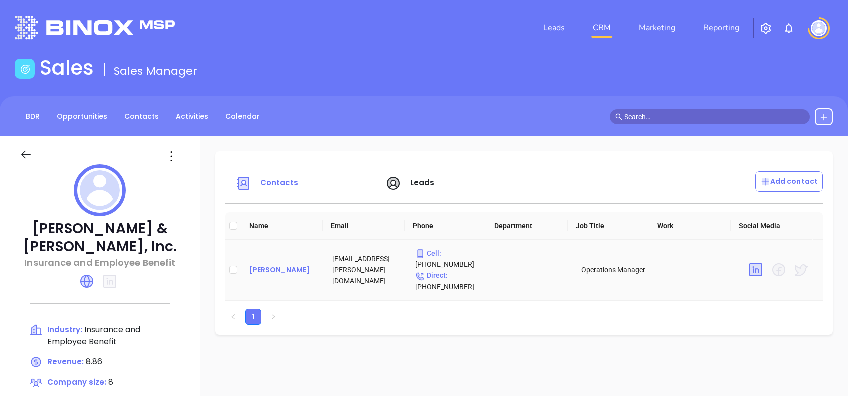
click at [298, 272] on div "Cassie Mazzaglia" at bounding box center [283, 270] width 67 height 12
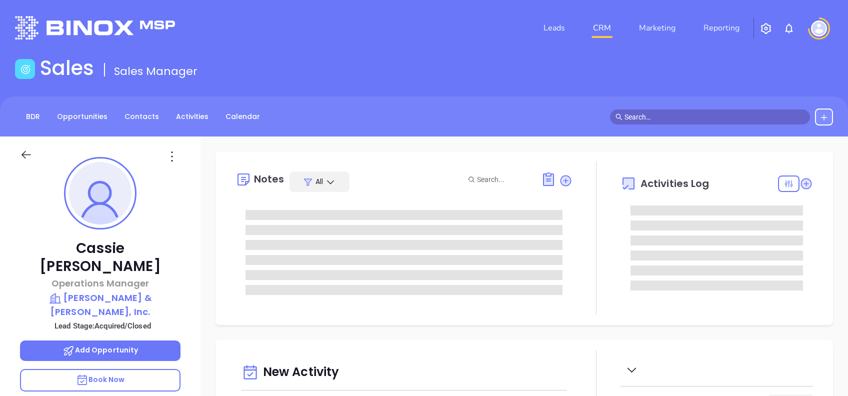
type input "[PERSON_NAME]"
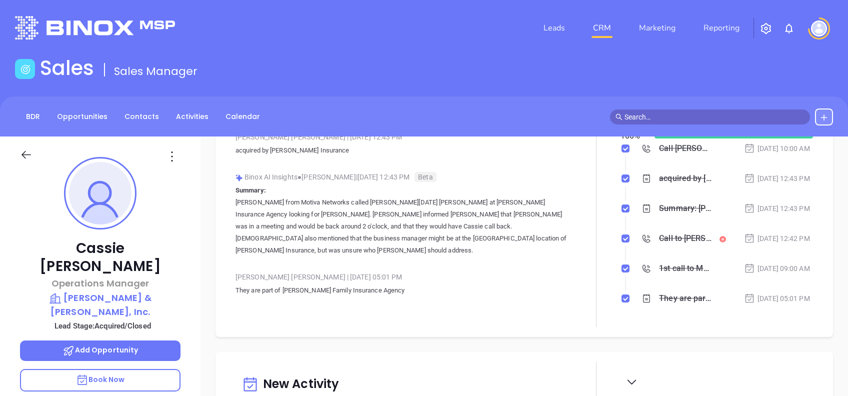
scroll to position [67, 0]
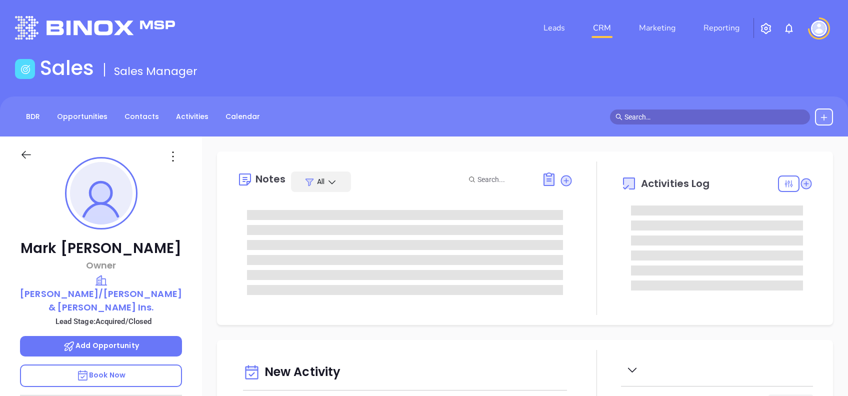
scroll to position [291, 0]
type input "[PERSON_NAME]"
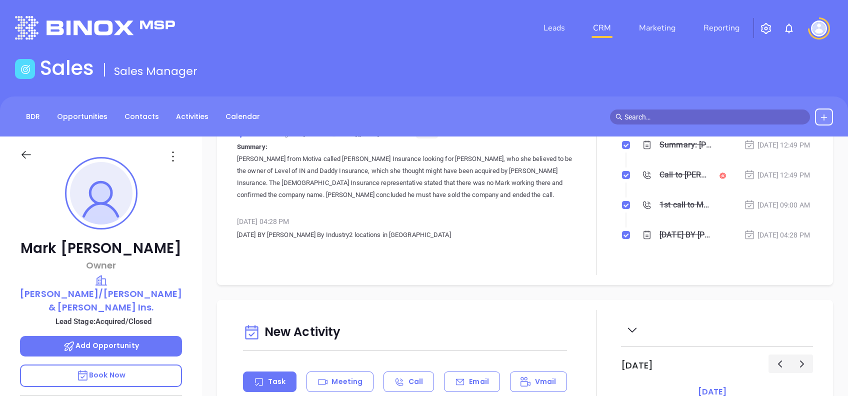
scroll to position [0, 0]
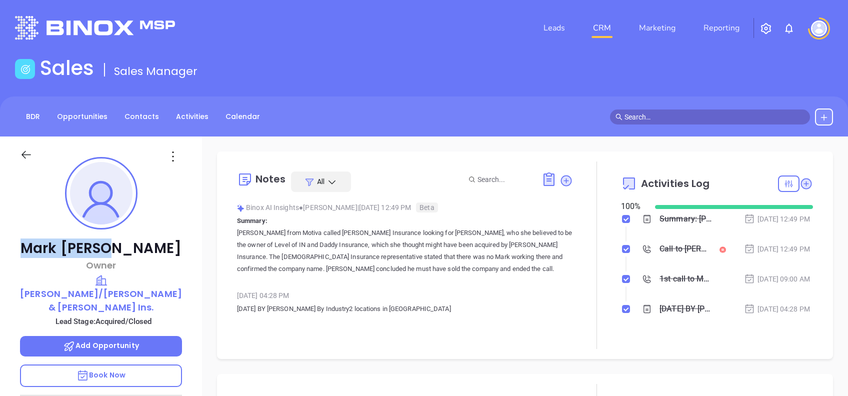
drag, startPoint x: 144, startPoint y: 245, endPoint x: 58, endPoint y: 238, distance: 86.3
click at [58, 238] on div "[PERSON_NAME] Owner [PERSON_NAME]/[PERSON_NAME] & [PERSON_NAME] Ins. Lead Stage…" at bounding box center [101, 384] width 202 height 495
copy p "[PERSON_NAME]"
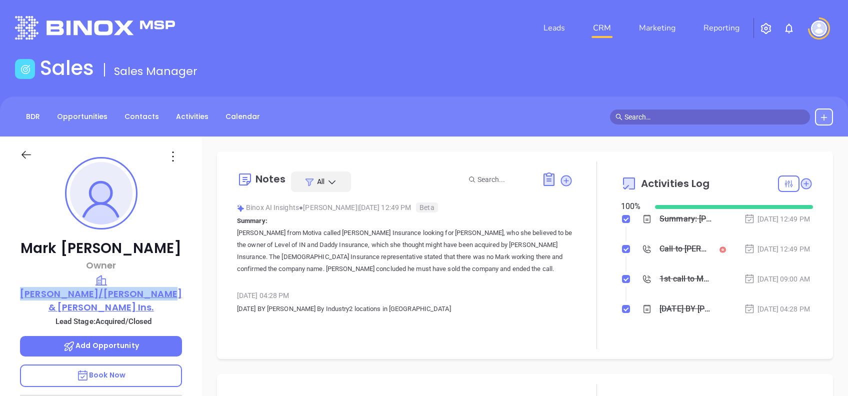
drag, startPoint x: 184, startPoint y: 278, endPoint x: 47, endPoint y: 281, distance: 137.6
click at [47, 281] on div "[PERSON_NAME] Owner [PERSON_NAME]/[PERSON_NAME] & [PERSON_NAME] Ins. Lead Stage…" at bounding box center [101, 384] width 202 height 495
copy p "[PERSON_NAME]/[PERSON_NAME] & [PERSON_NAME] Ins."
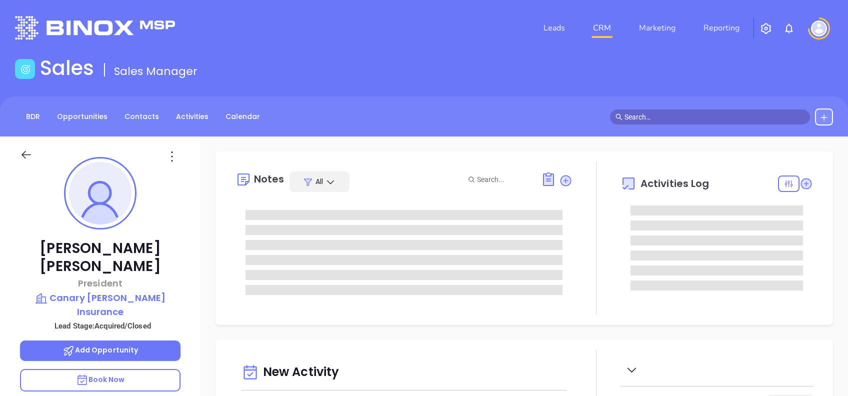
type input "[DATE]"
type input "[PERSON_NAME]"
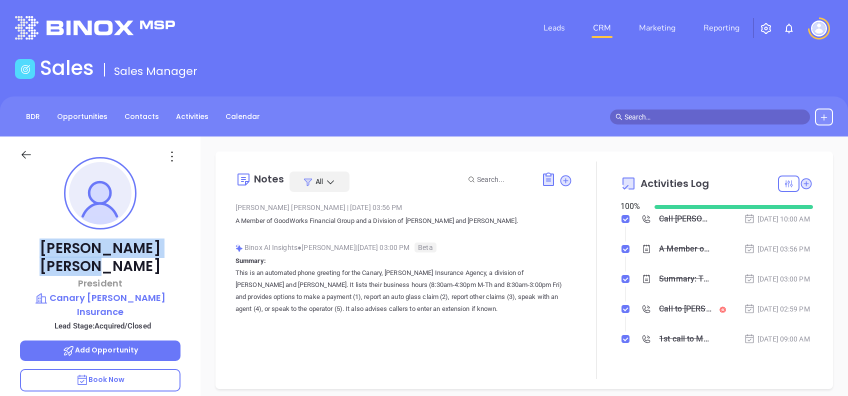
drag, startPoint x: 153, startPoint y: 248, endPoint x: 43, endPoint y: 247, distance: 110.0
click at [43, 247] on p "Sandra Brodeur" at bounding box center [100, 258] width 161 height 36
copy p "Sandra Brodeur"
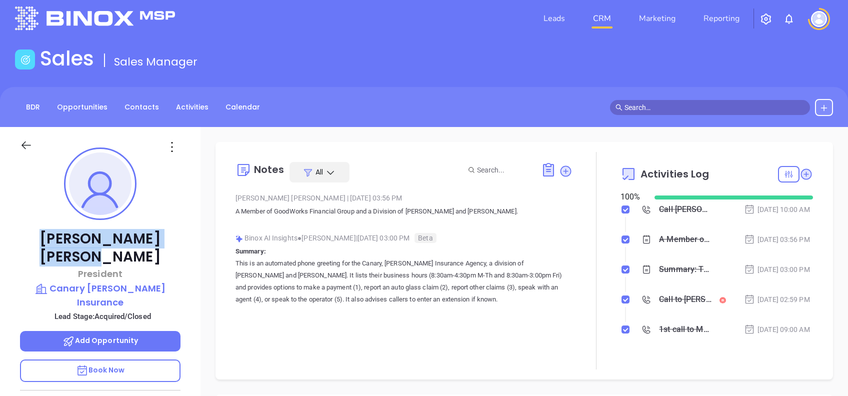
scroll to position [67, 0]
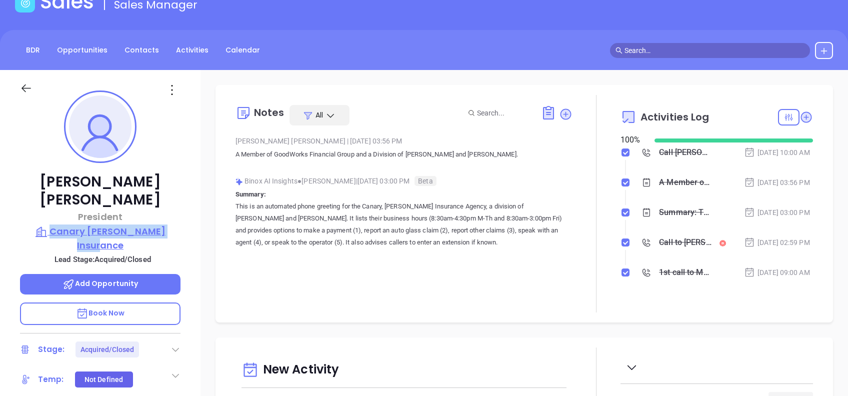
drag, startPoint x: 164, startPoint y: 213, endPoint x: 41, endPoint y: 218, distance: 123.1
click at [41, 218] on div "Sandra Brodeur President Canary Blomstrom Insurance Lead Stage: Acquired/Closed…" at bounding box center [100, 317] width 201 height 495
copy p "Canary Blomstrom Insurance"
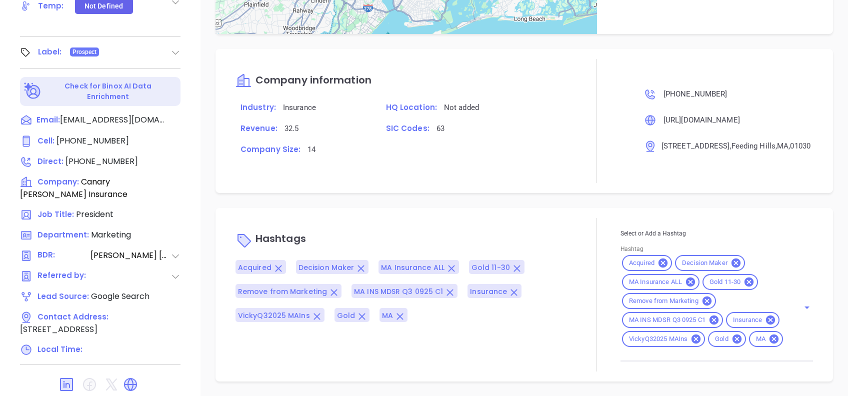
scroll to position [709, 0]
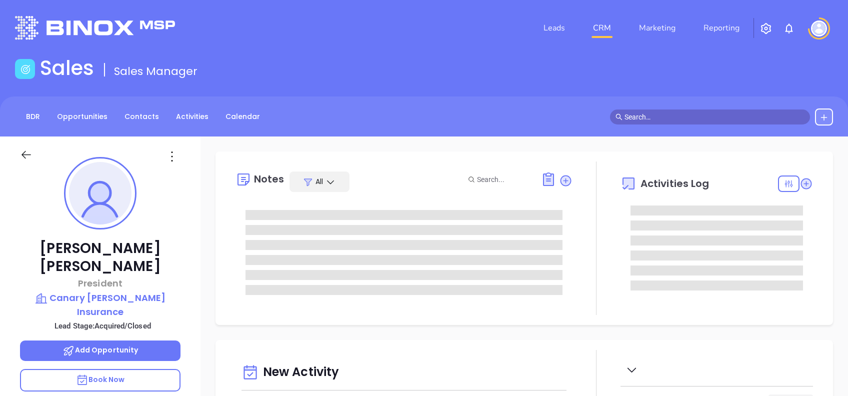
type input "[DATE]"
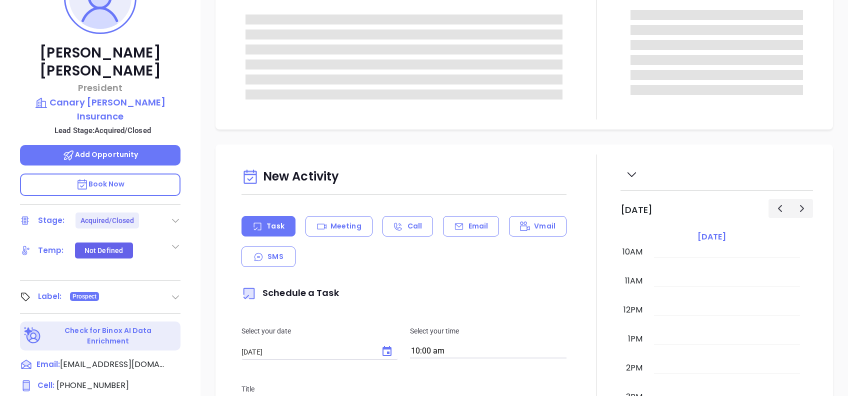
scroll to position [200, 0]
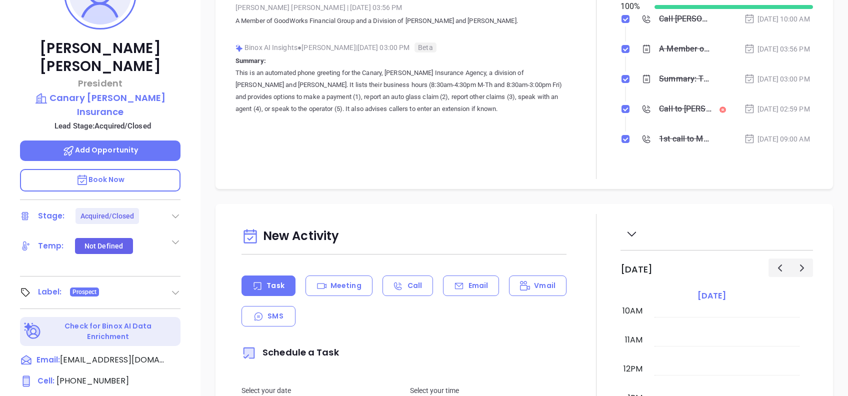
type input "[PERSON_NAME]"
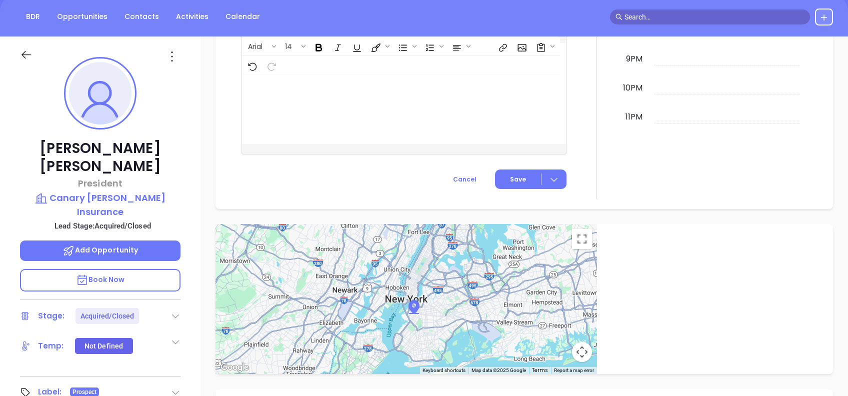
scroll to position [40, 0]
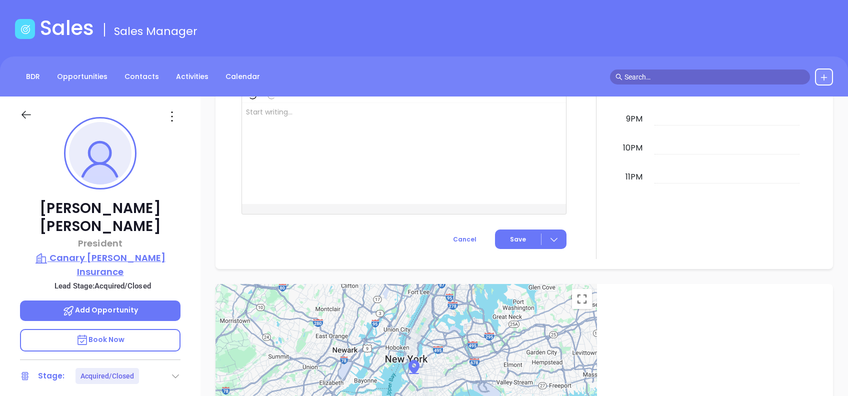
click at [161, 251] on p "Canary [PERSON_NAME] Insurance" at bounding box center [100, 265] width 161 height 28
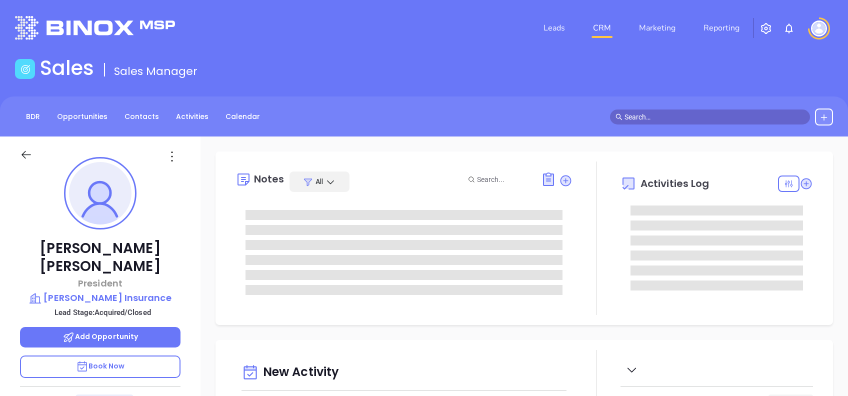
type input "[DATE]"
type input "[PERSON_NAME]"
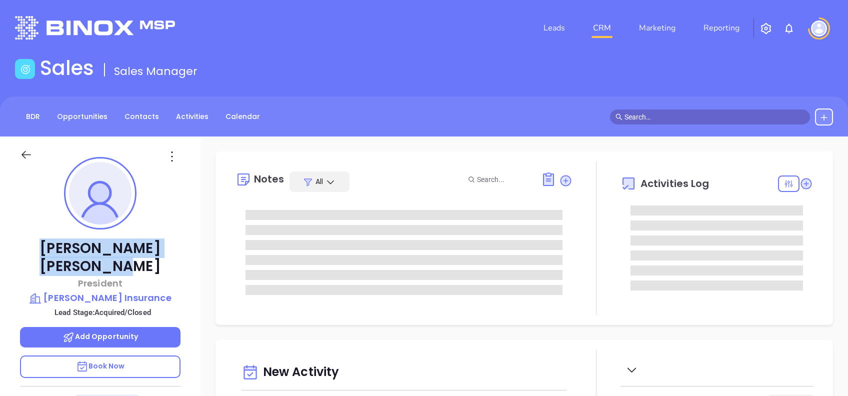
drag, startPoint x: 164, startPoint y: 249, endPoint x: 43, endPoint y: 244, distance: 121.1
click at [43, 244] on p "[PERSON_NAME]" at bounding box center [100, 258] width 161 height 36
copy p "[PERSON_NAME]"
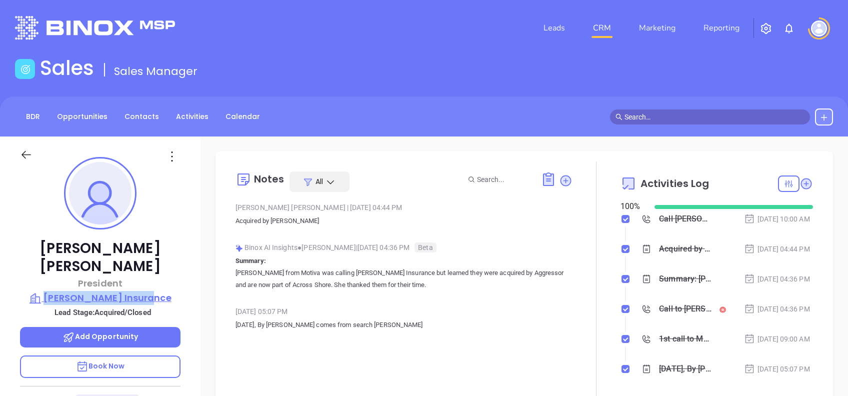
drag, startPoint x: 181, startPoint y: 274, endPoint x: 59, endPoint y: 280, distance: 121.7
click at [59, 280] on div "[PERSON_NAME] President [PERSON_NAME] Insurance Lead Stage: Acquired/Closed Add…" at bounding box center [100, 384] width 201 height 495
copy p "[PERSON_NAME] Insurance"
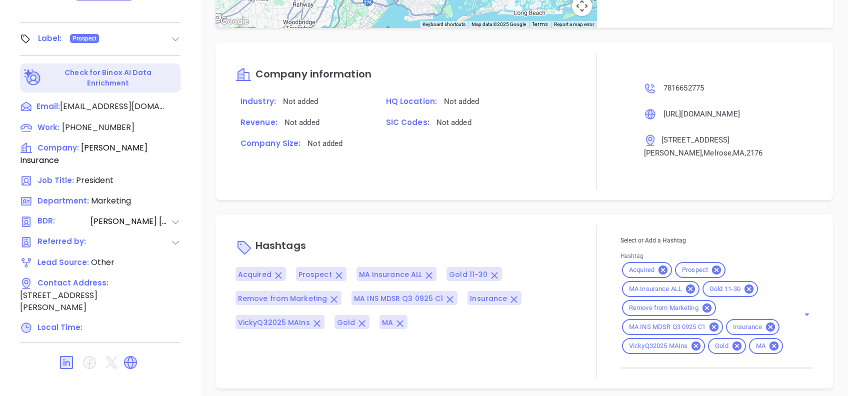
scroll to position [107, 0]
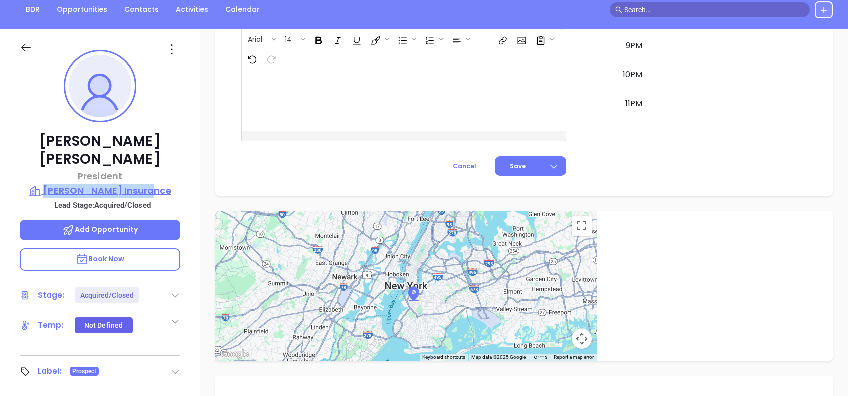
click at [136, 184] on p "[PERSON_NAME] Insurance" at bounding box center [100, 191] width 161 height 14
